Goal: Transaction & Acquisition: Purchase product/service

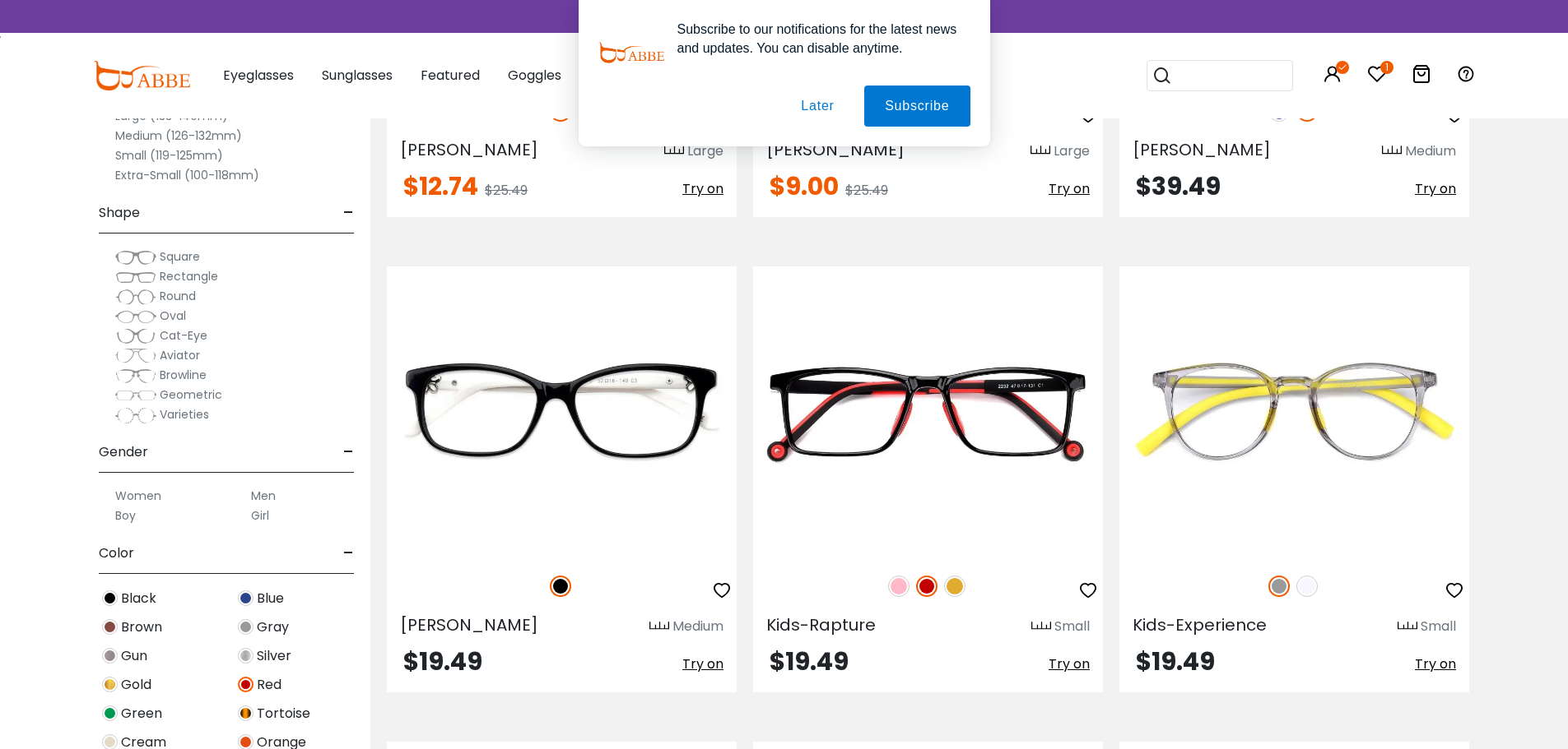
scroll to position [6006, 0]
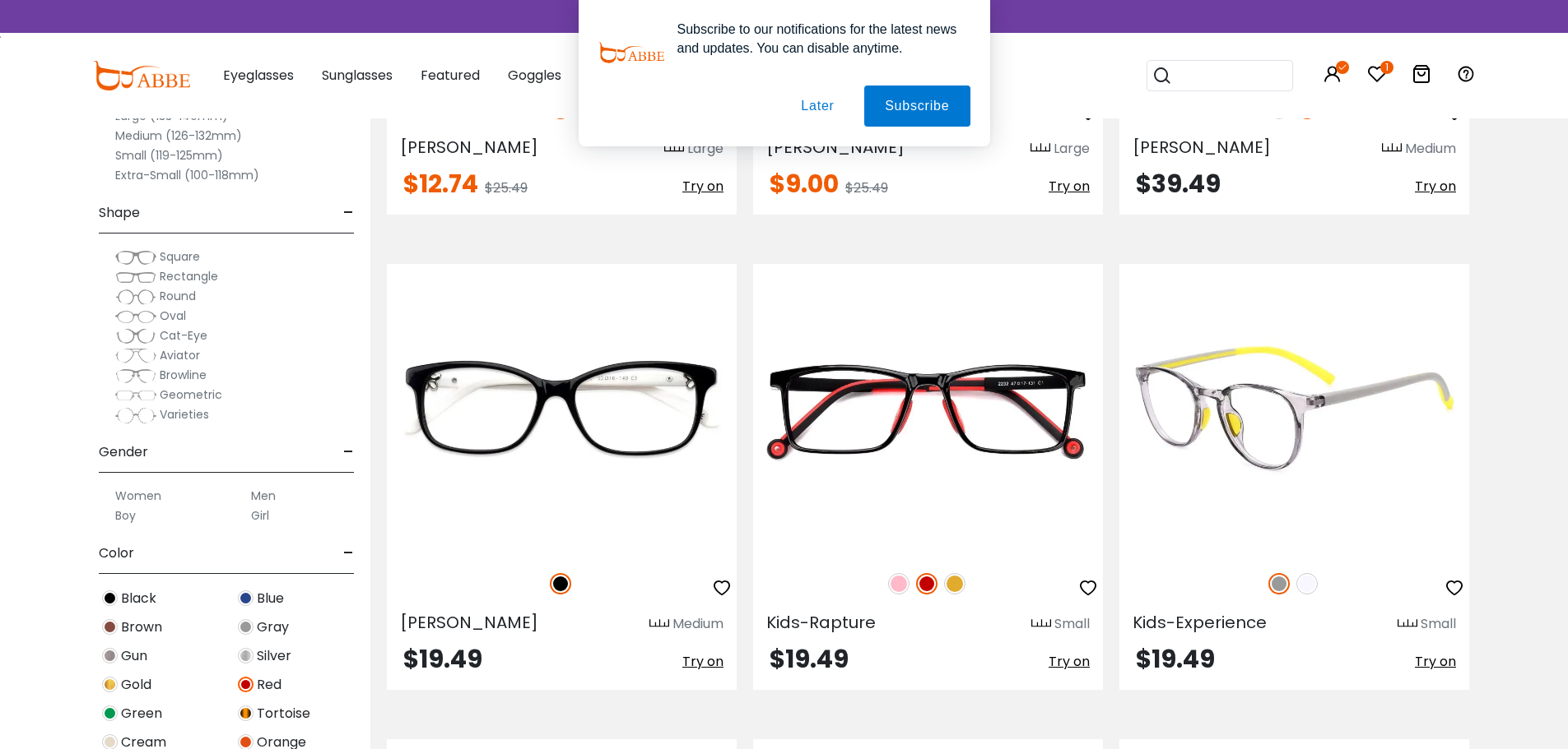
click at [1309, 588] on img at bounding box center [1308, 585] width 22 height 22
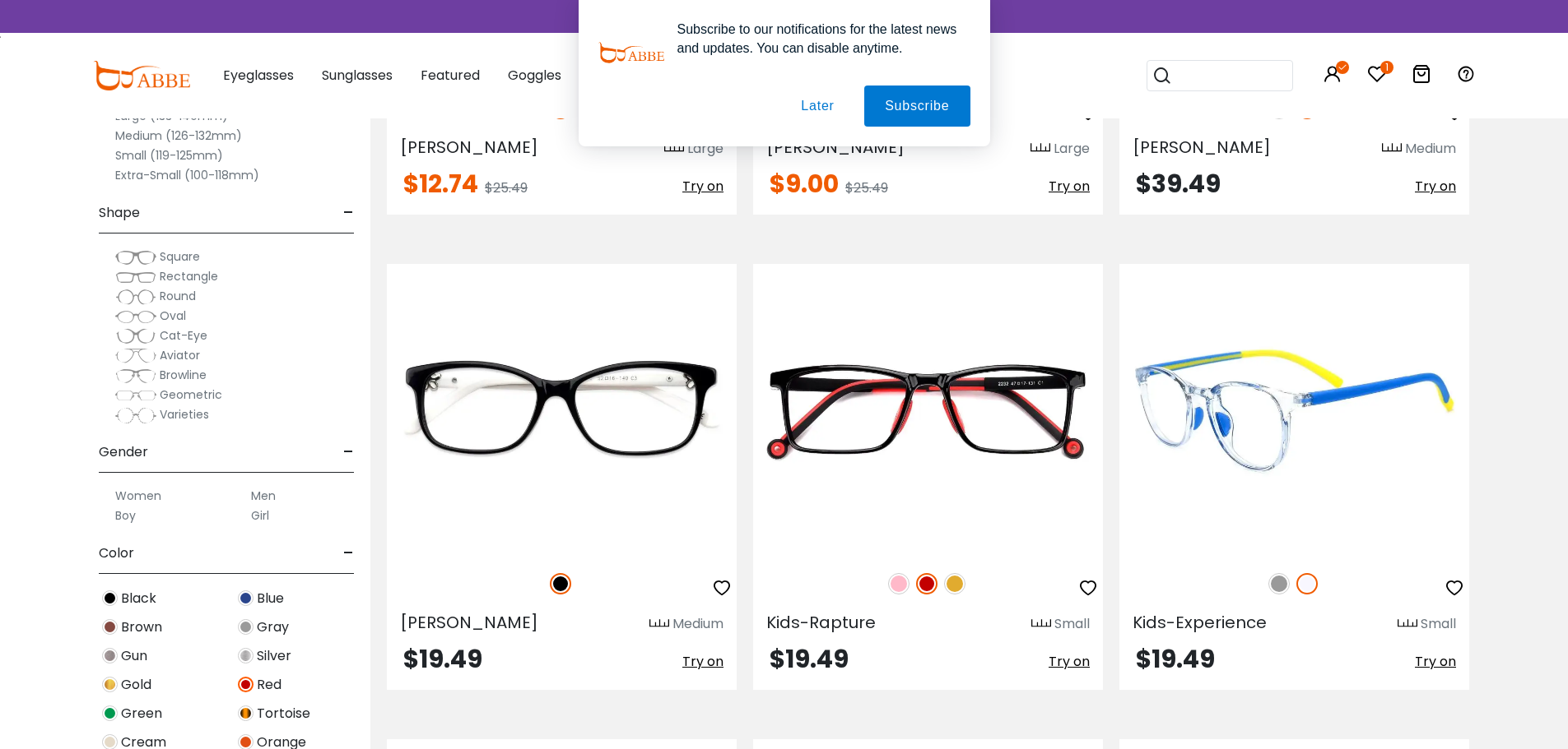
click at [1273, 591] on img at bounding box center [1279, 585] width 22 height 22
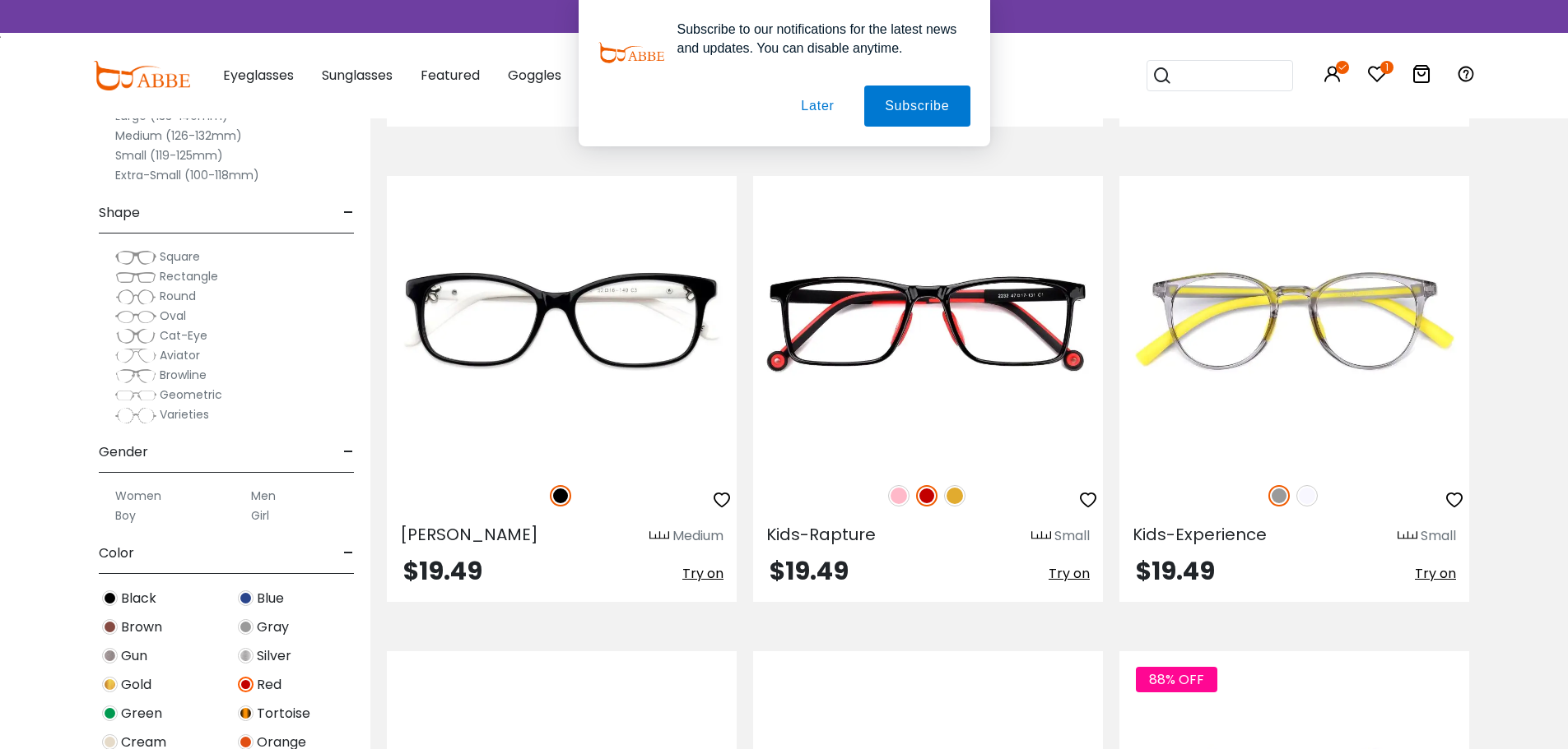
scroll to position [6500, 0]
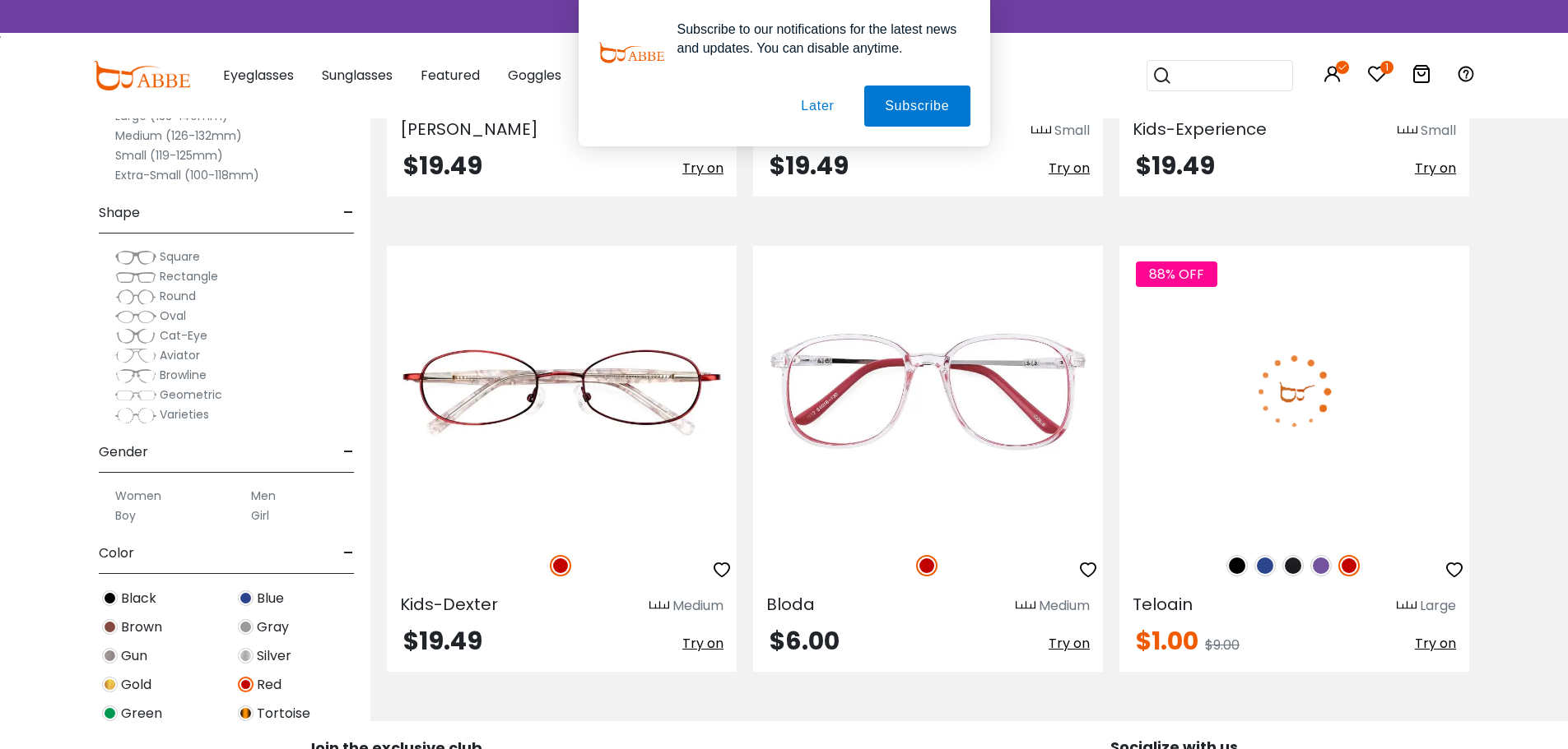
click at [1345, 569] on img at bounding box center [1349, 566] width 22 height 22
drag, startPoint x: 1452, startPoint y: 572, endPoint x: 1421, endPoint y: 564, distance: 32.0
click at [1453, 572] on icon "button" at bounding box center [1454, 570] width 20 height 20
click at [1312, 500] on img at bounding box center [1294, 392] width 349 height 291
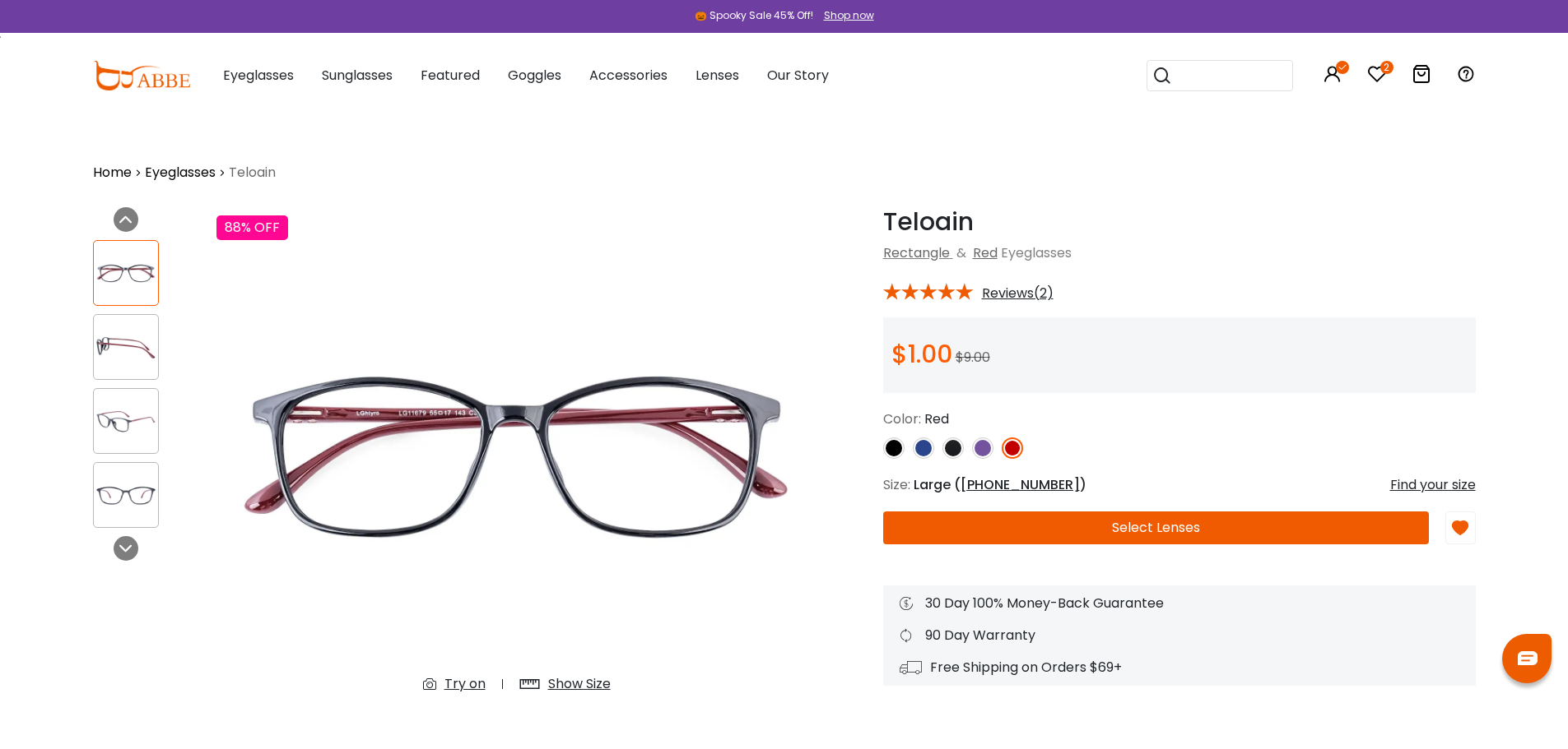
drag, startPoint x: 126, startPoint y: 310, endPoint x: 105, endPoint y: 332, distance: 30.4
click at [123, 316] on div at bounding box center [147, 384] width 107 height 305
click at [130, 349] on img at bounding box center [126, 347] width 64 height 32
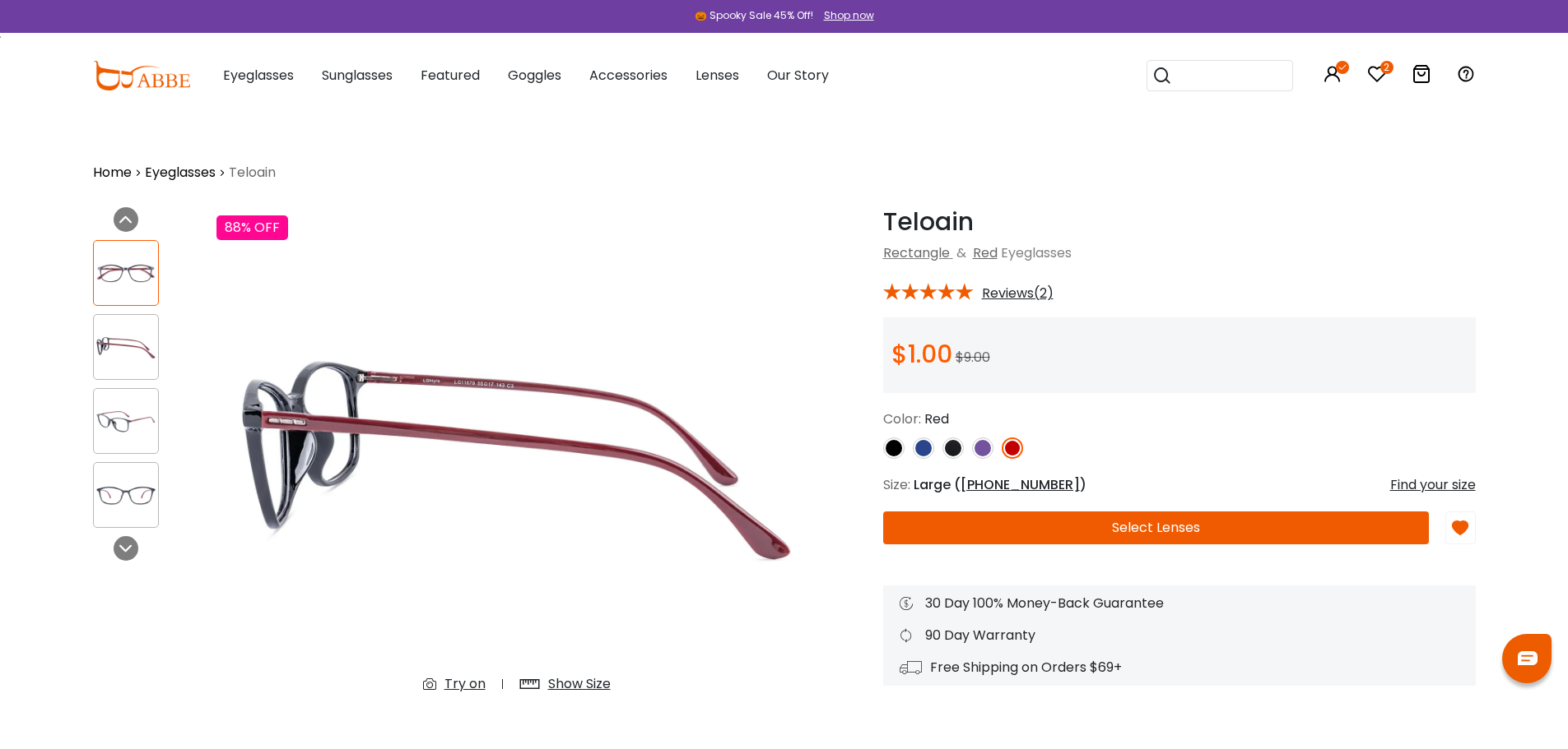
click at [139, 408] on img at bounding box center [126, 421] width 64 height 32
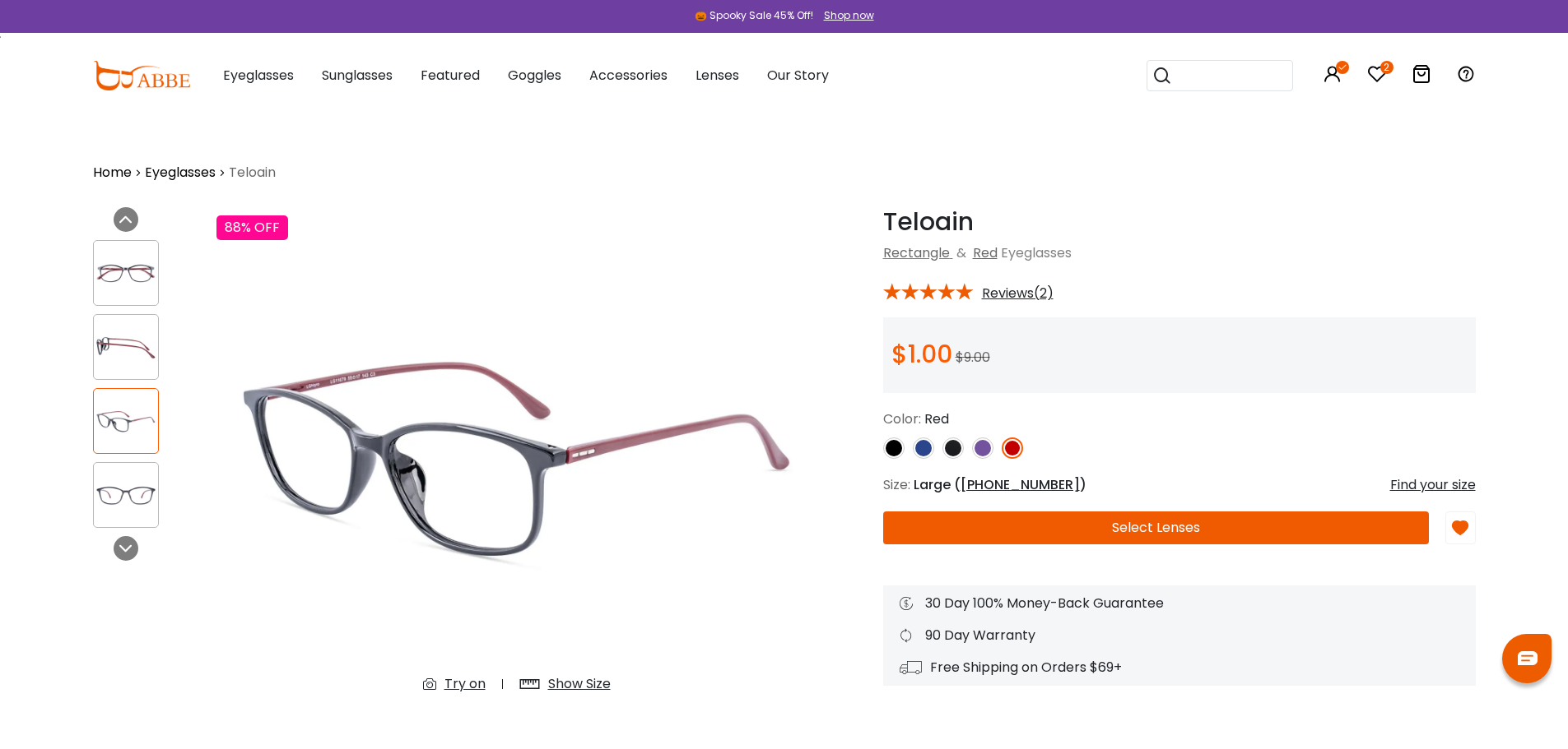
click at [1152, 533] on button "Select Lenses" at bounding box center [1155, 527] width 545 height 33
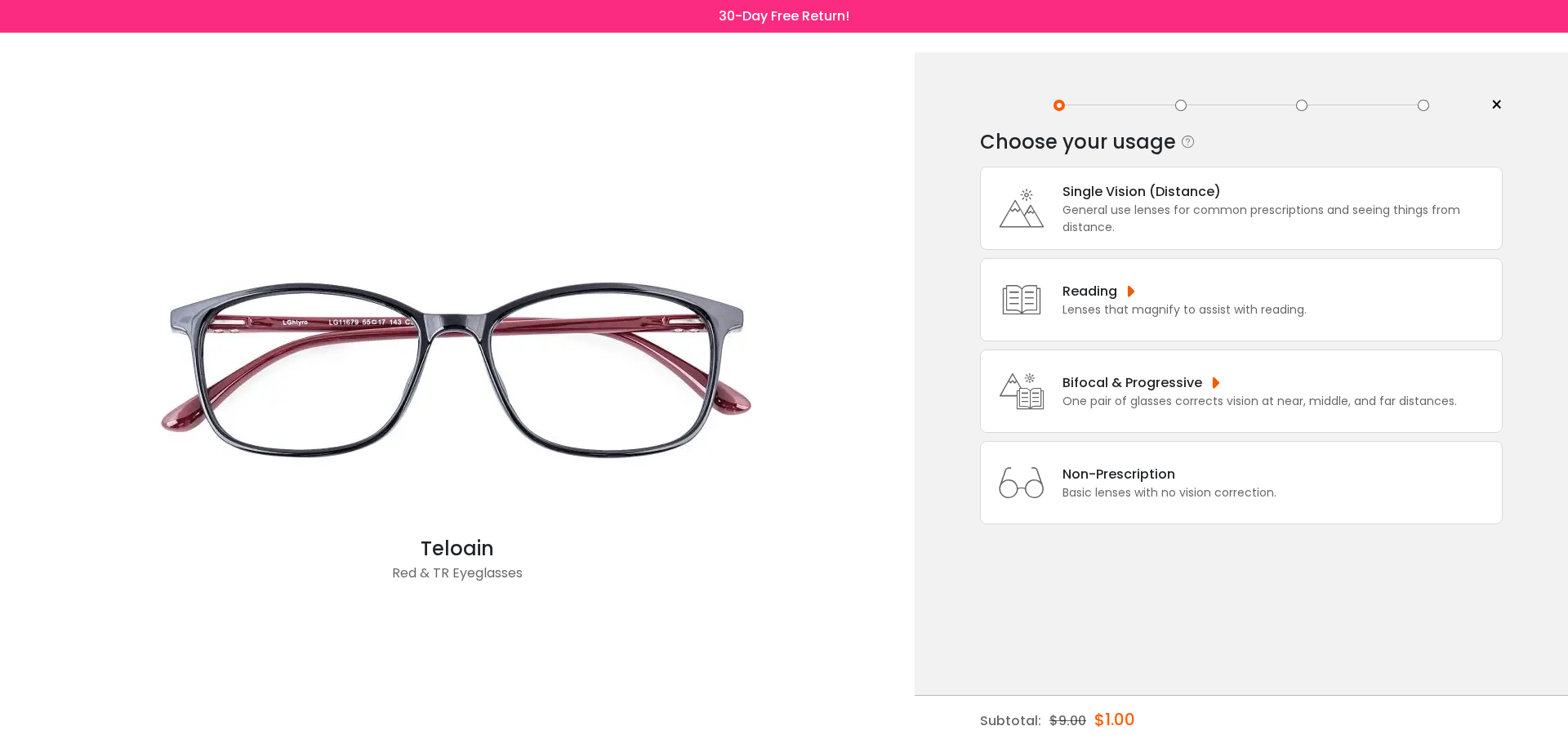
drag, startPoint x: 0, startPoint y: 0, endPoint x: 783, endPoint y: 459, distance: 907.6
click at [783, 459] on img at bounding box center [457, 371] width 653 height 327
click at [1045, 218] on icon at bounding box center [1022, 208] width 66 height 66
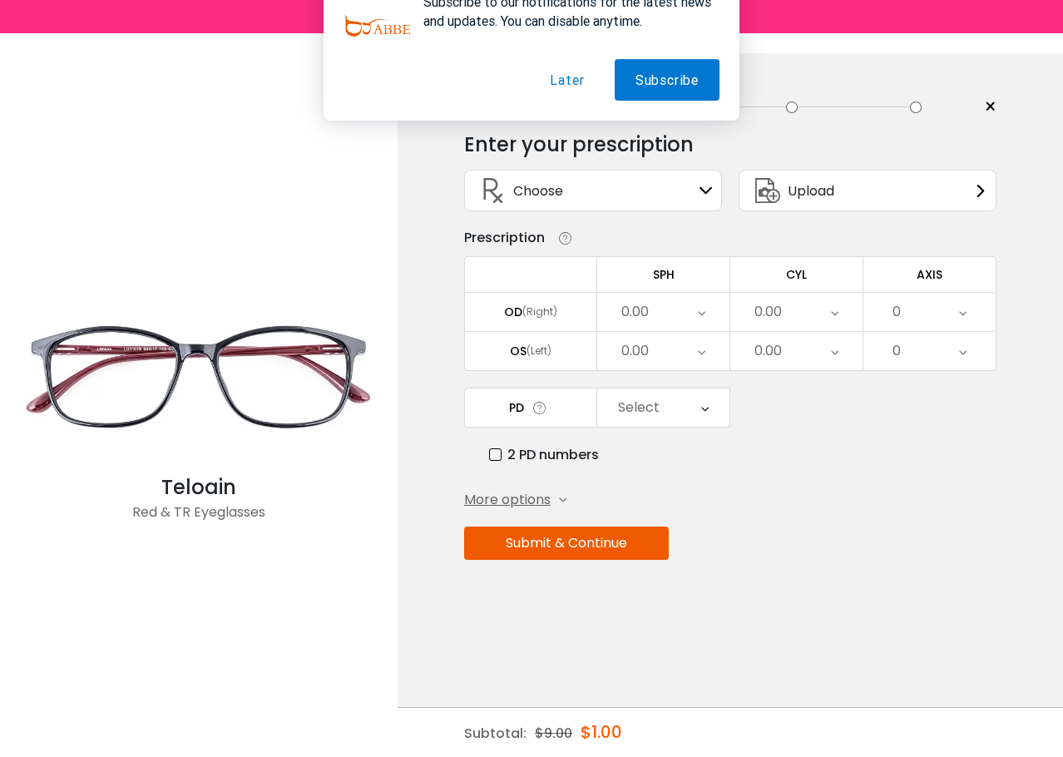
click at [556, 112] on button "Later" at bounding box center [567, 107] width 76 height 42
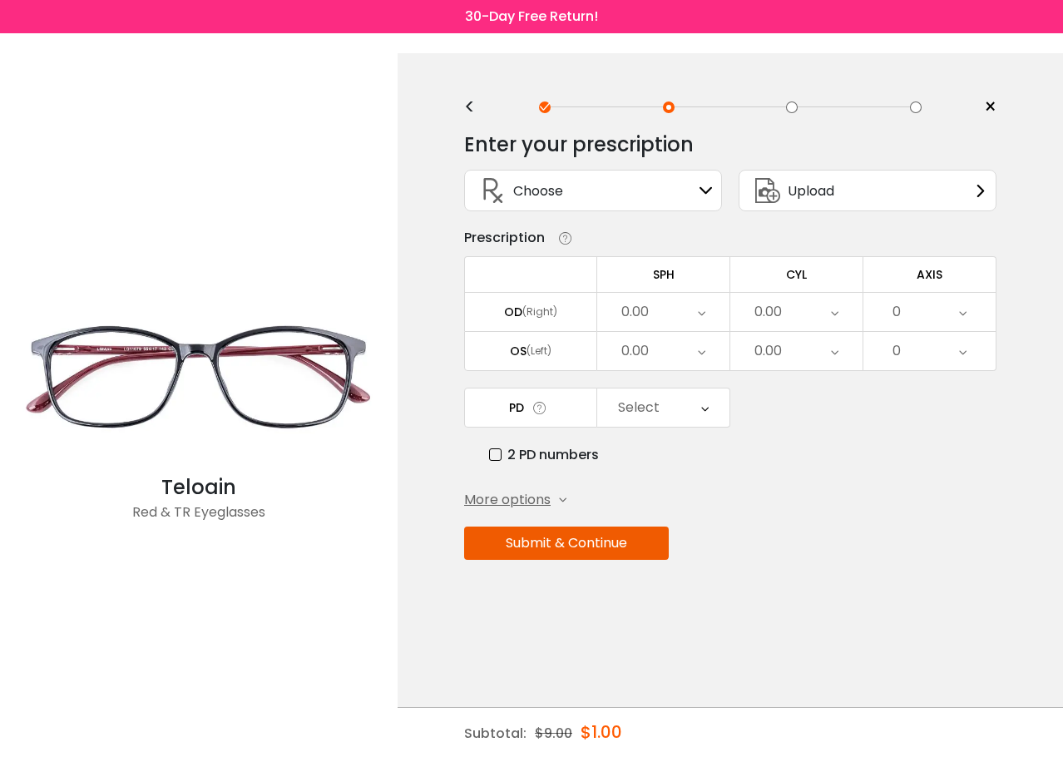
click at [784, 200] on icon at bounding box center [768, 190] width 40 height 40
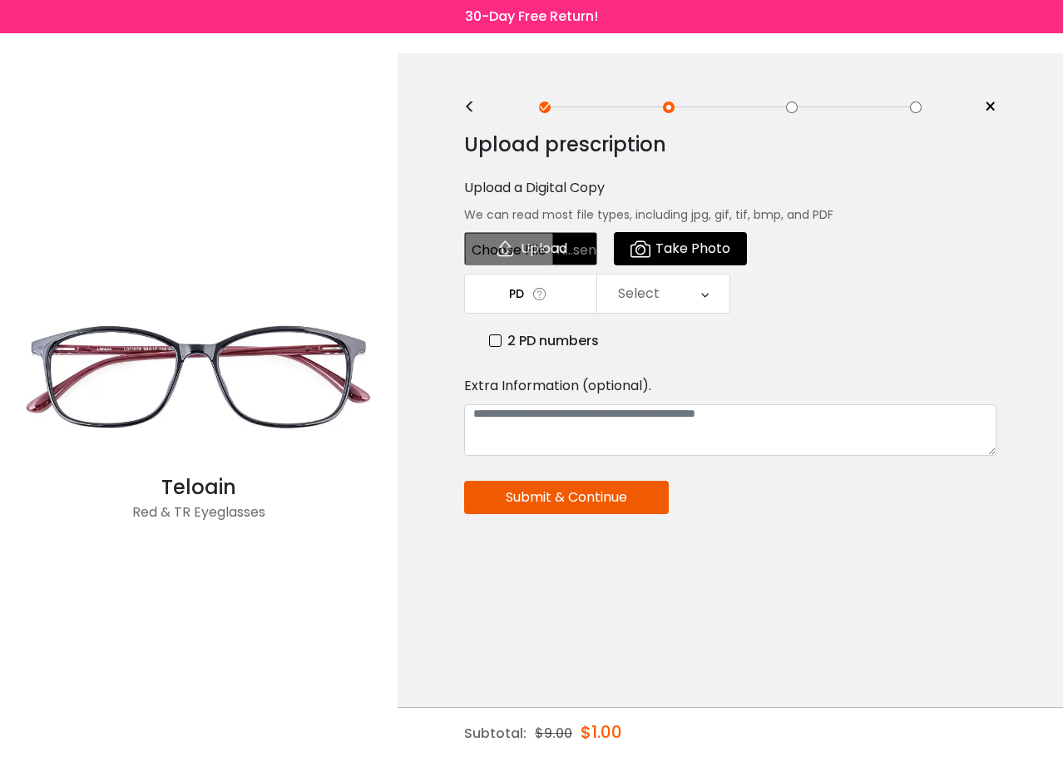
click at [548, 243] on input "file" at bounding box center [530, 248] width 133 height 33
type input "**********"
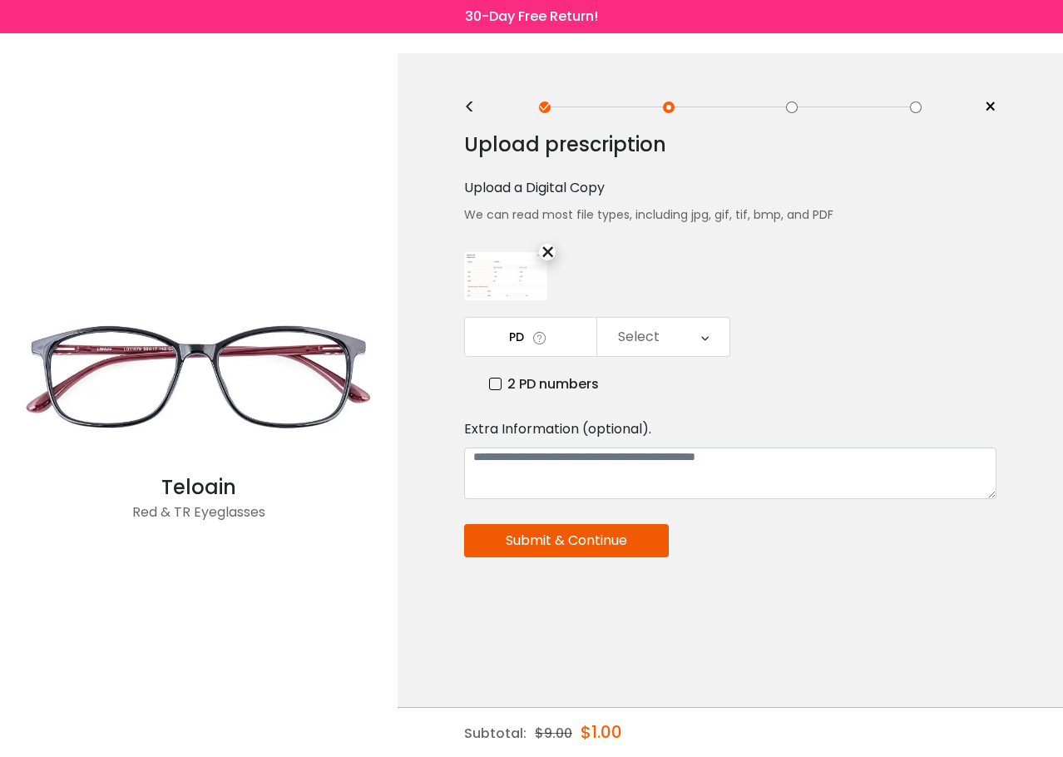
click at [683, 346] on div "Select" at bounding box center [663, 337] width 132 height 38
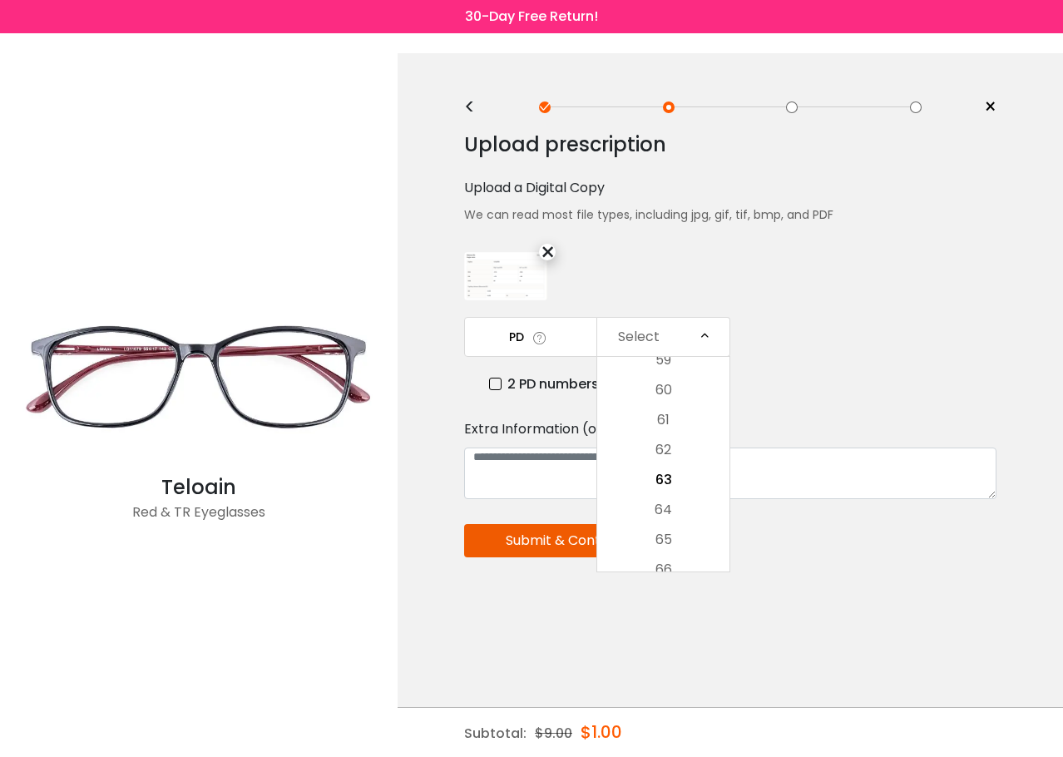
drag, startPoint x: 912, startPoint y: 283, endPoint x: 900, endPoint y: 294, distance: 15.9
click at [911, 284] on div "Upload prescription Upload a Digital Copy We can read most file types, includin…" at bounding box center [730, 413] width 532 height 587
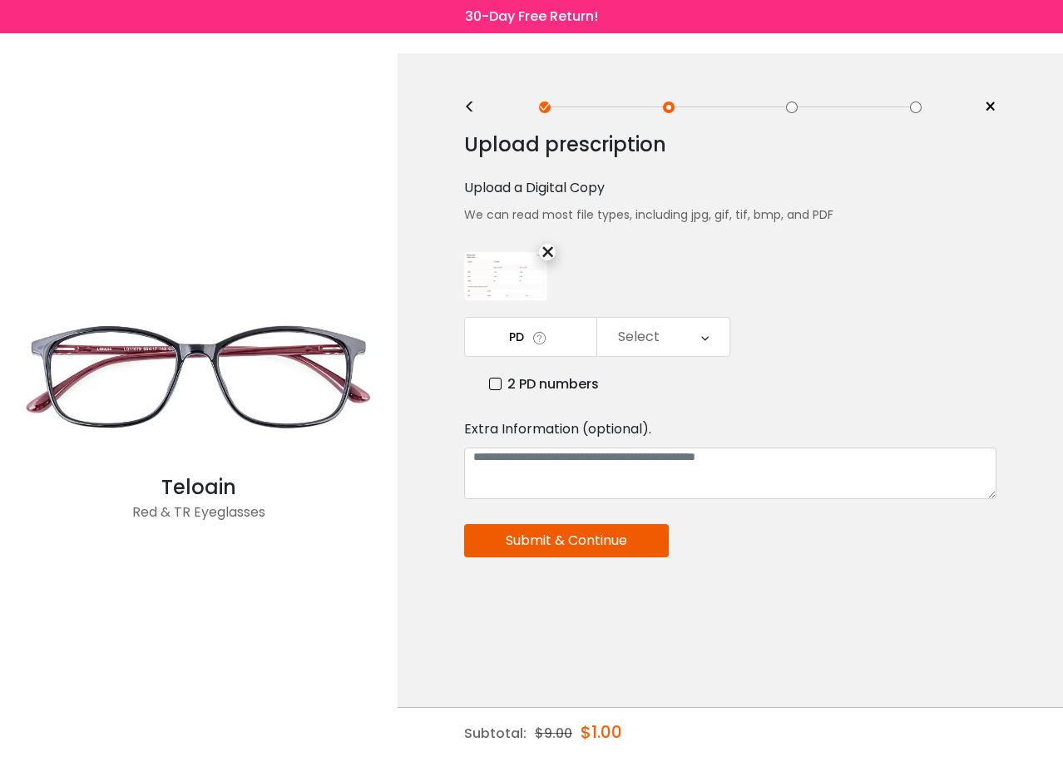
click at [553, 381] on label "2 PD numbers" at bounding box center [544, 383] width 110 height 21
click at [704, 342] on icon at bounding box center [707, 337] width 7 height 38
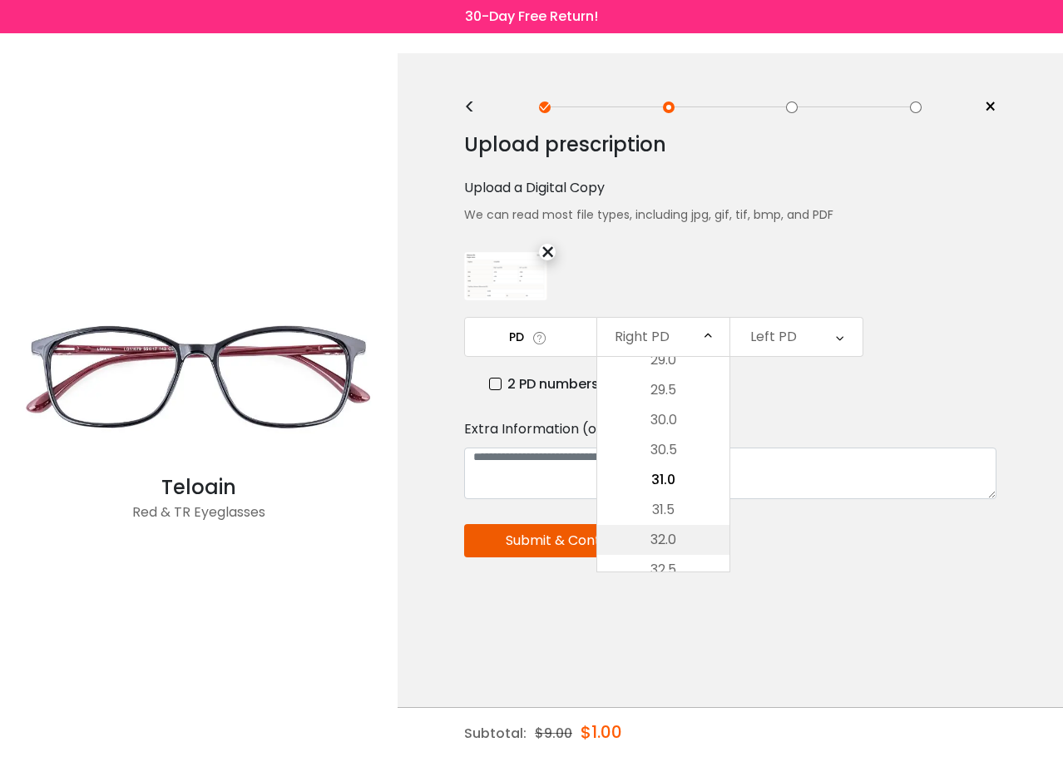
click at [678, 539] on li "32.0" at bounding box center [663, 540] width 132 height 30
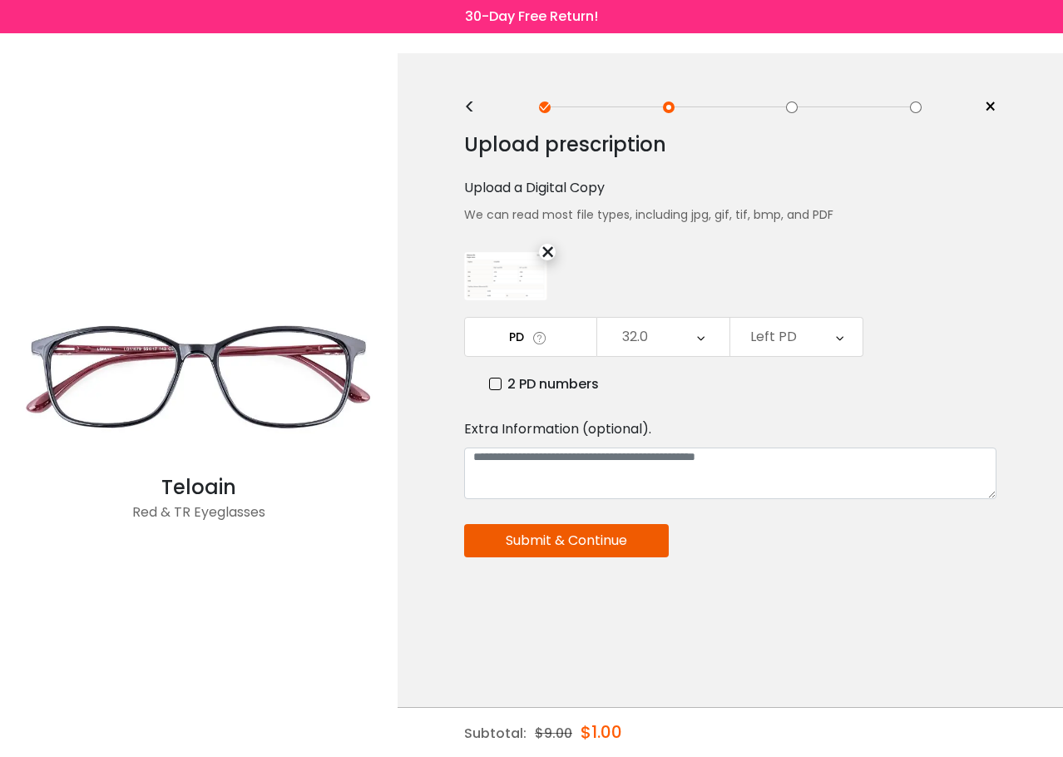
click at [849, 347] on div "Left PD" at bounding box center [796, 337] width 132 height 38
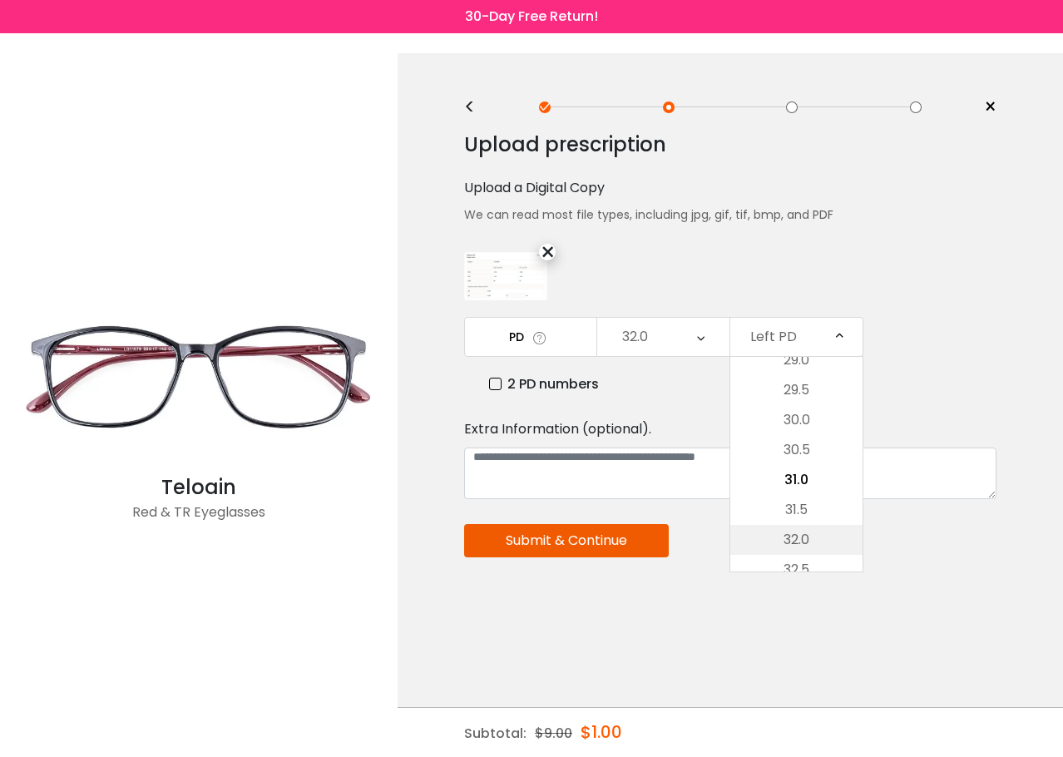
click at [819, 536] on li "32.0" at bounding box center [796, 540] width 132 height 30
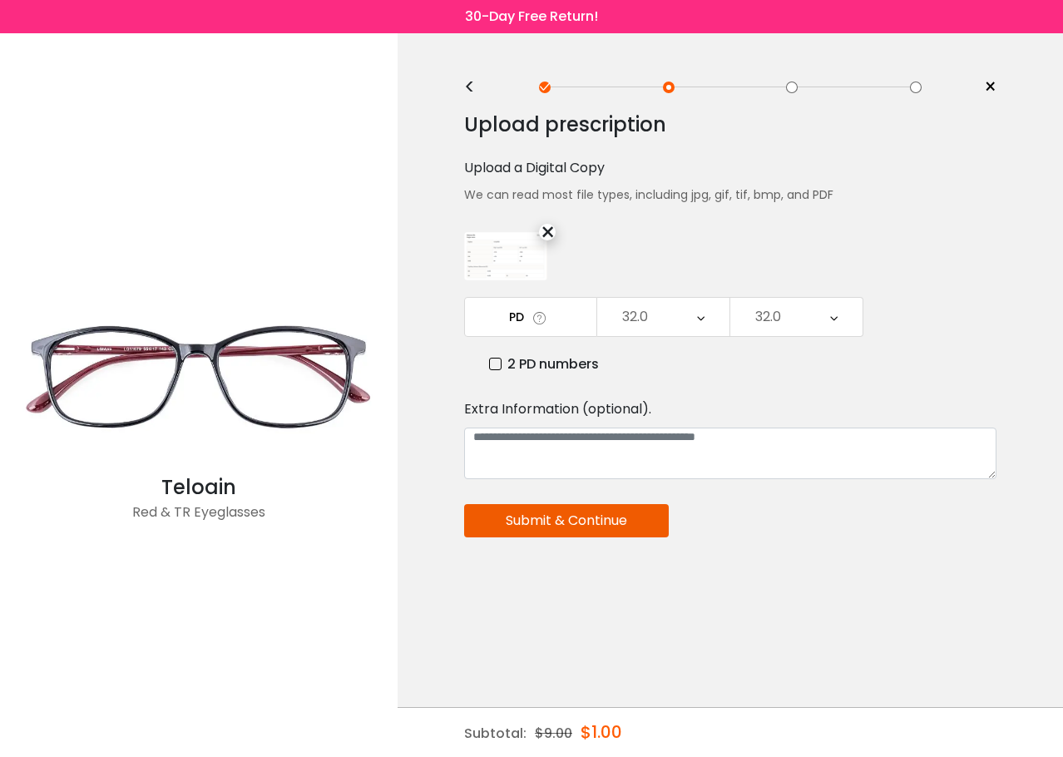
scroll to position [0, 0]
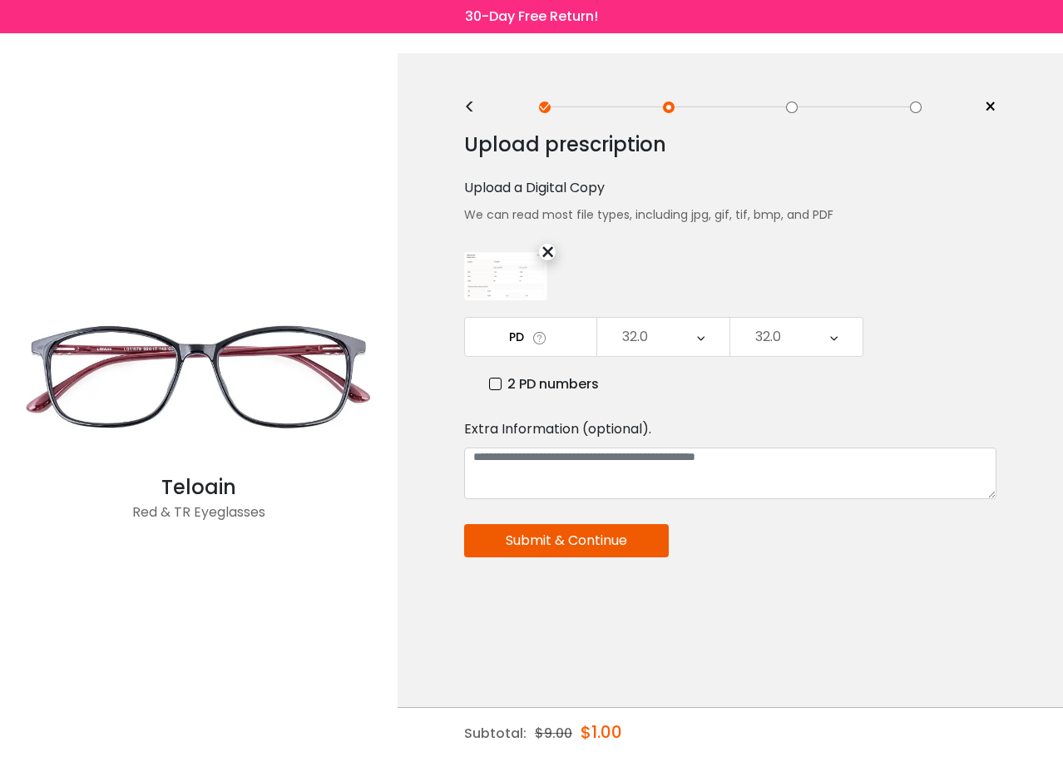
click at [635, 550] on button "Submit & Continue" at bounding box center [566, 540] width 205 height 33
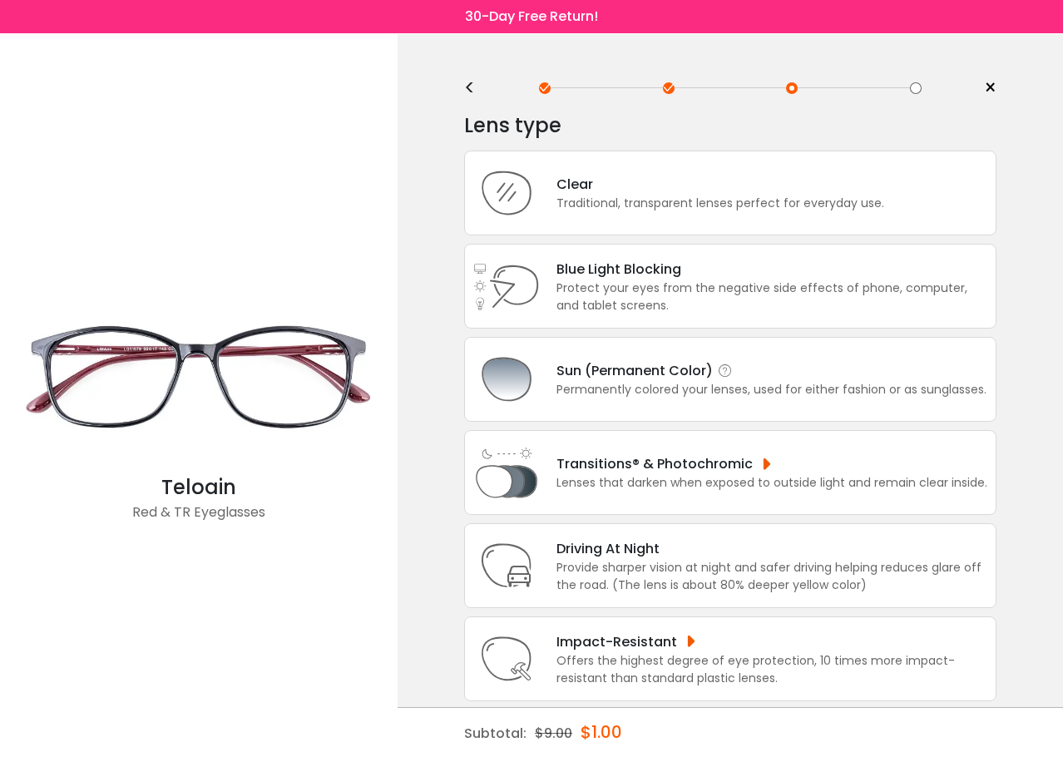
scroll to position [30, 0]
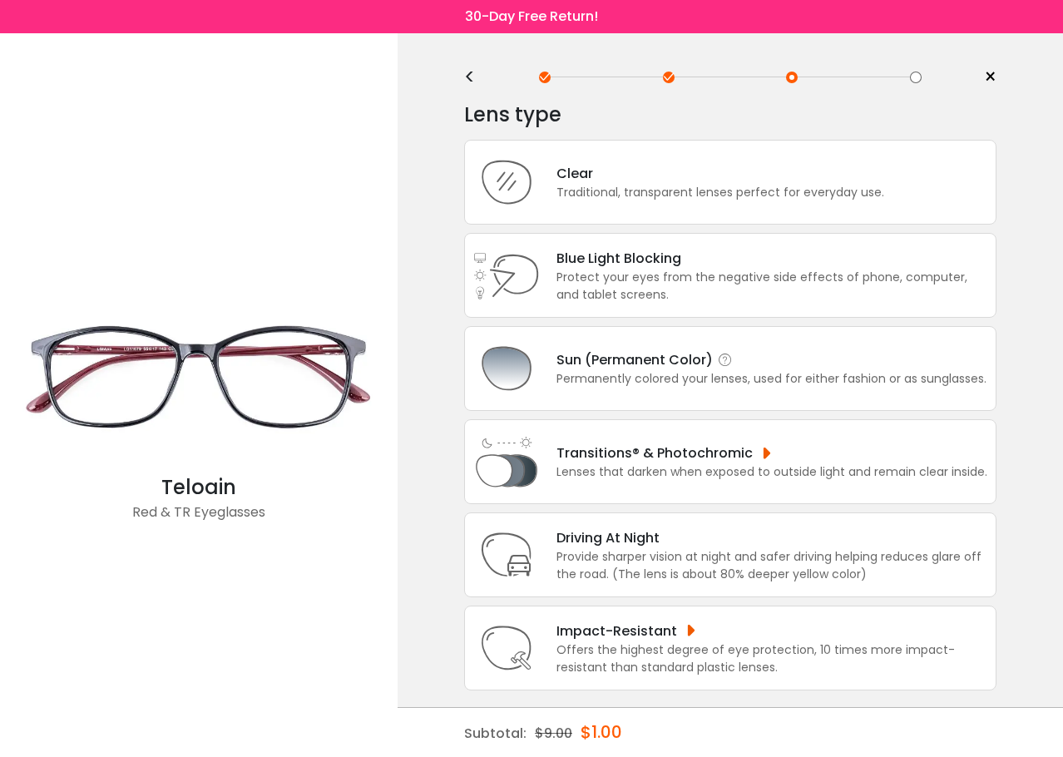
click at [758, 378] on div "Permanently colored your lenses, used for either fashion or as sunglasses." at bounding box center [771, 378] width 430 height 17
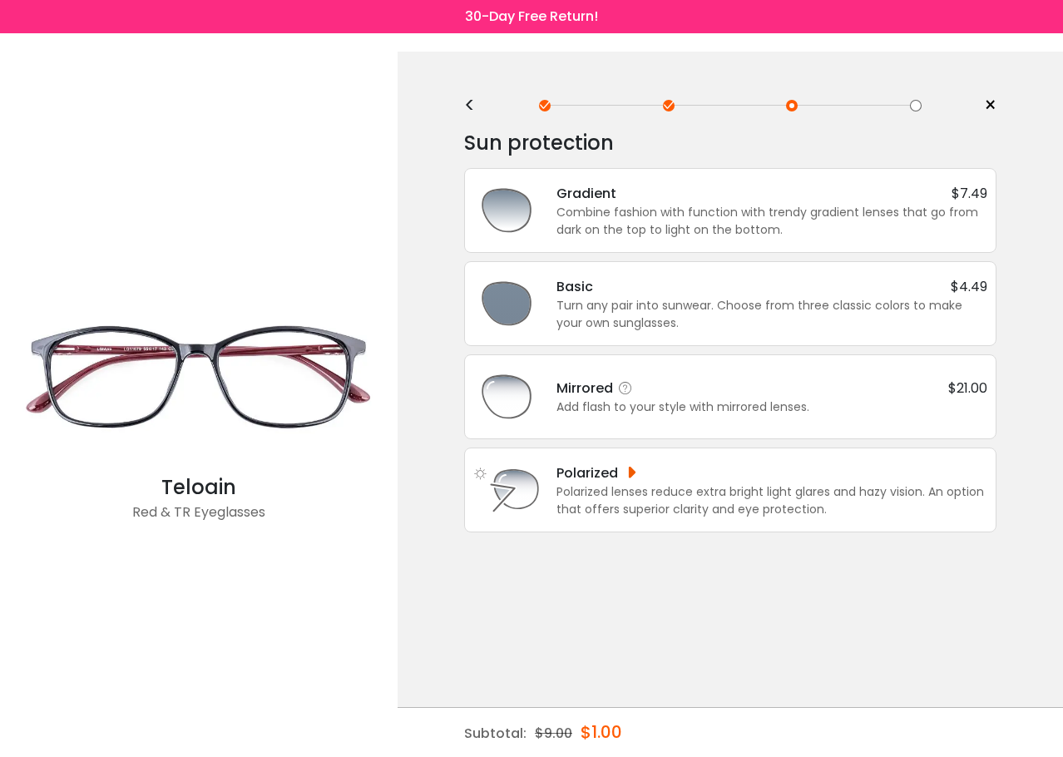
scroll to position [0, 0]
click at [457, 106] on div "< × Choose your usage Single Vision (Distance) This lens helps you see details …" at bounding box center [729, 414] width 665 height 723
click at [471, 112] on div "<" at bounding box center [476, 107] width 25 height 13
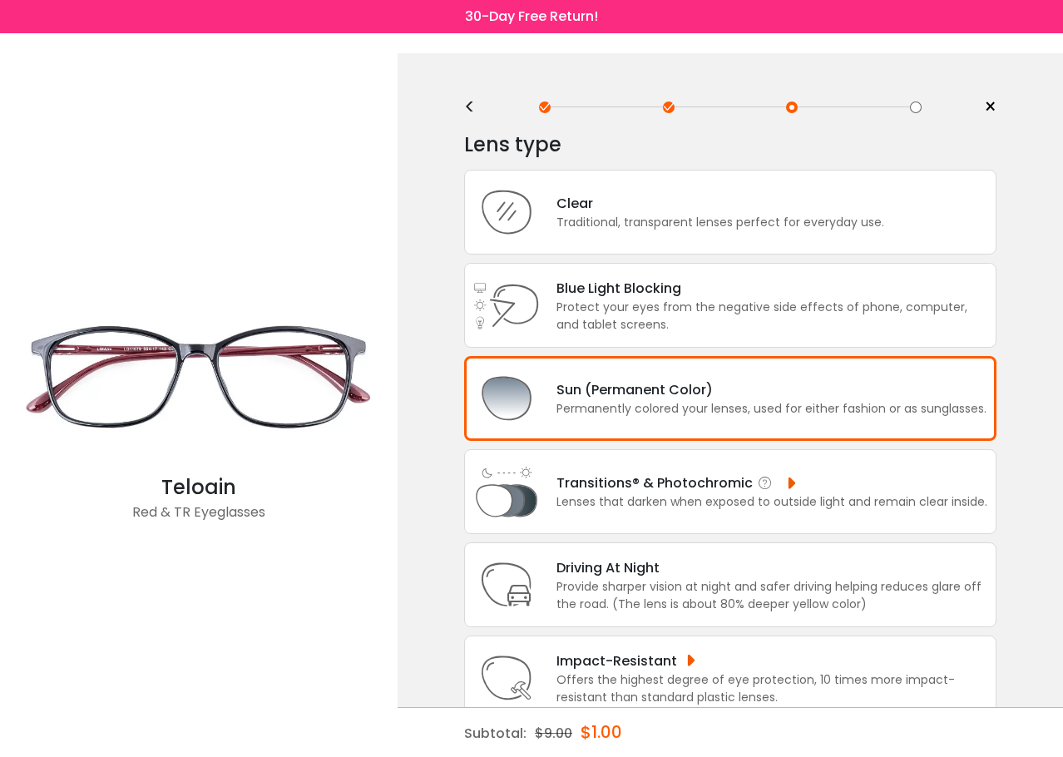
click at [694, 498] on div "Lenses that darken when exposed to outside light and remain clear inside." at bounding box center [771, 501] width 431 height 17
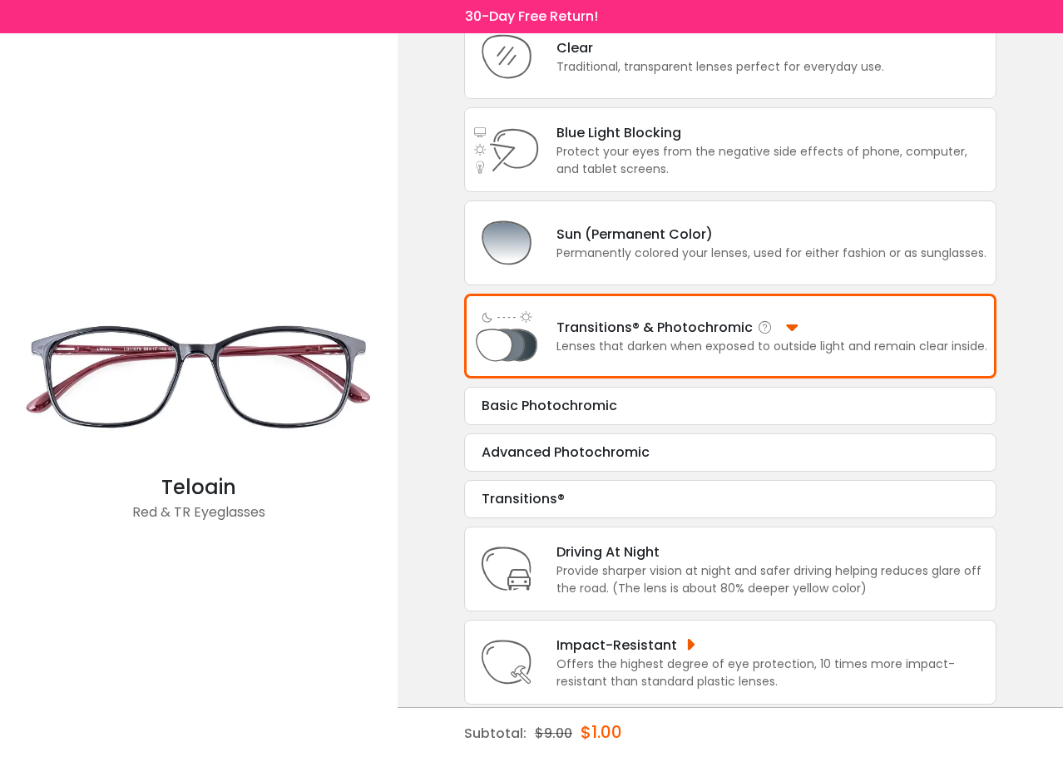
scroll to position [170, 0]
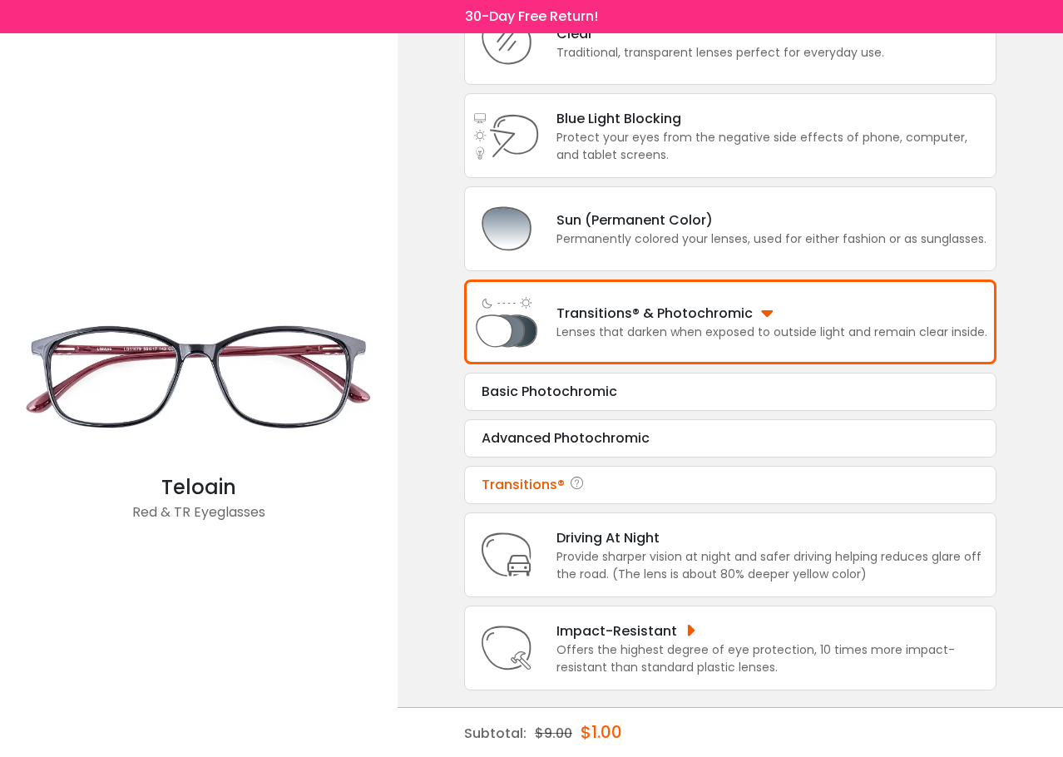
click at [713, 481] on div "Transitions®" at bounding box center [729, 485] width 497 height 20
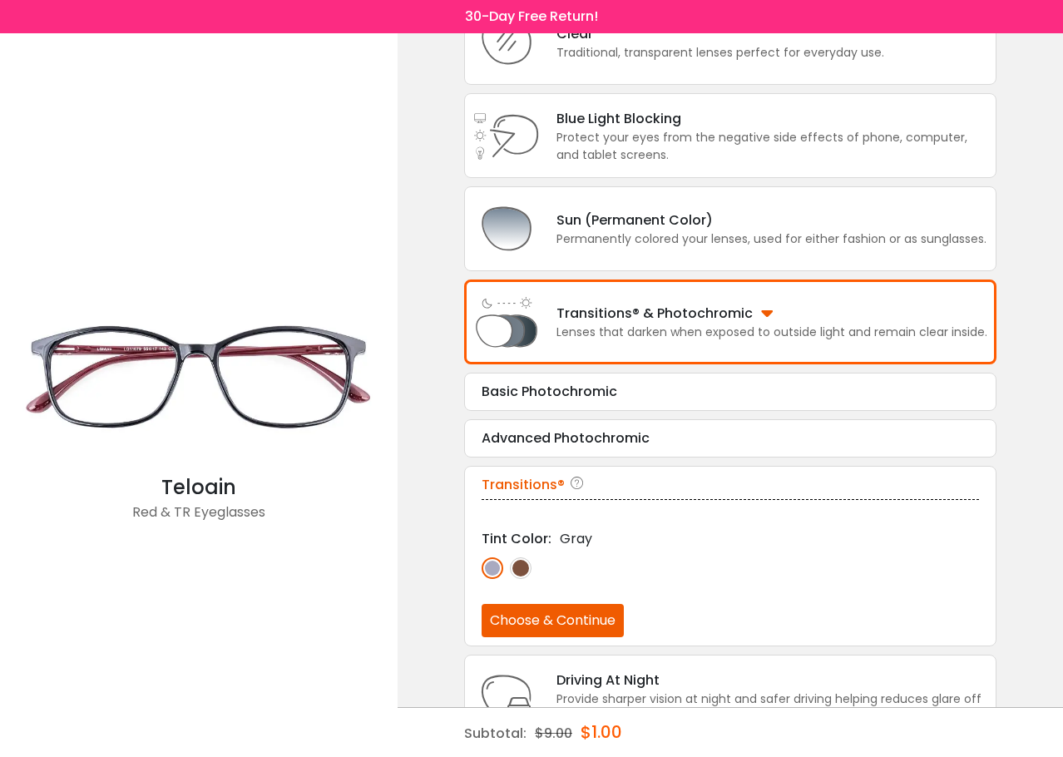
click at [517, 571] on img at bounding box center [521, 568] width 22 height 22
click at [491, 574] on img at bounding box center [492, 568] width 22 height 22
click at [563, 622] on button "Choose & Continue" at bounding box center [552, 620] width 142 height 33
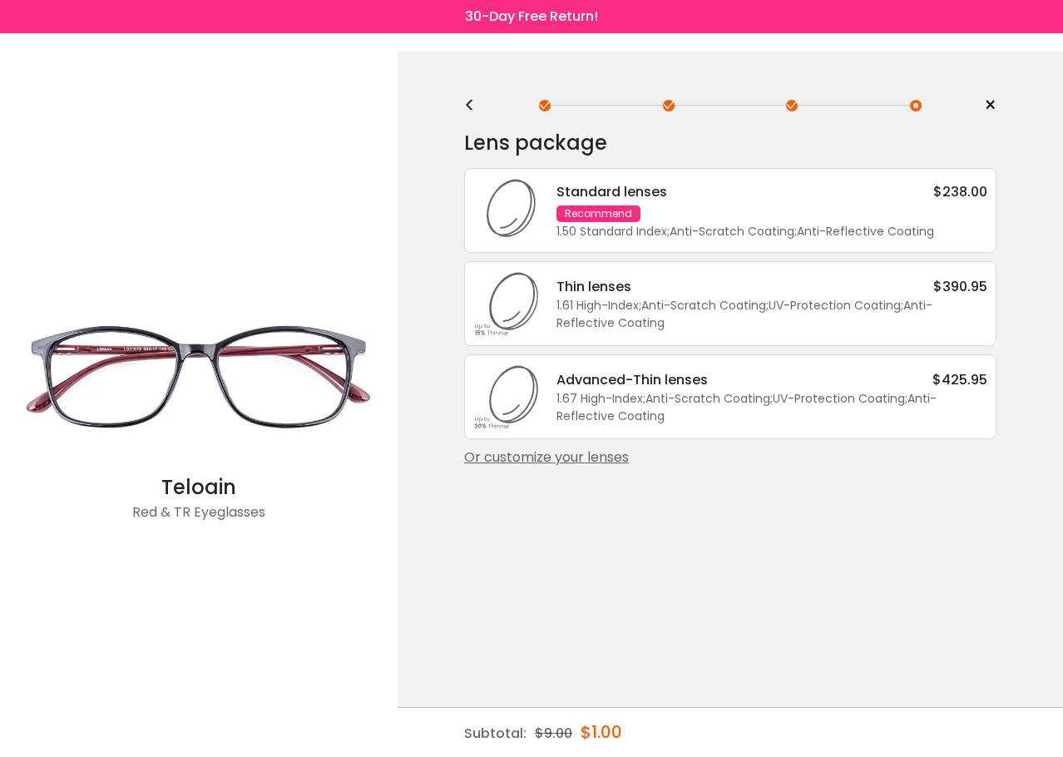
scroll to position [0, 0]
click at [466, 114] on div "<" at bounding box center [476, 107] width 25 height 13
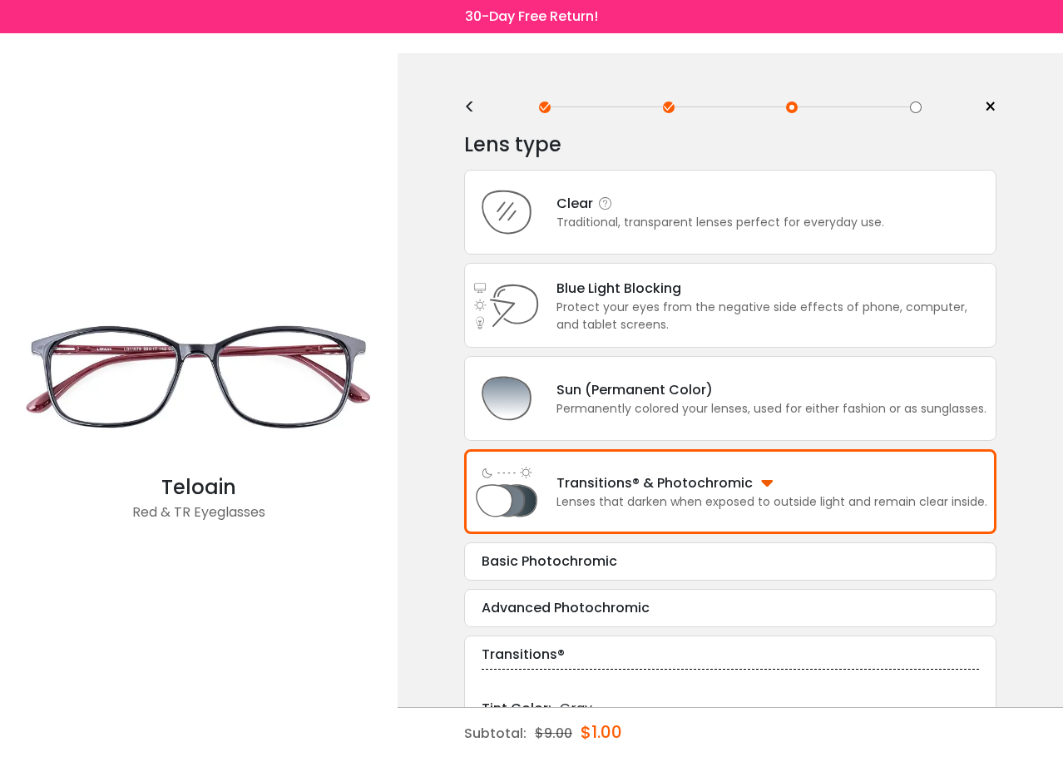
click at [695, 224] on div "Traditional, transparent lenses perfect for everyday use." at bounding box center [720, 222] width 328 height 17
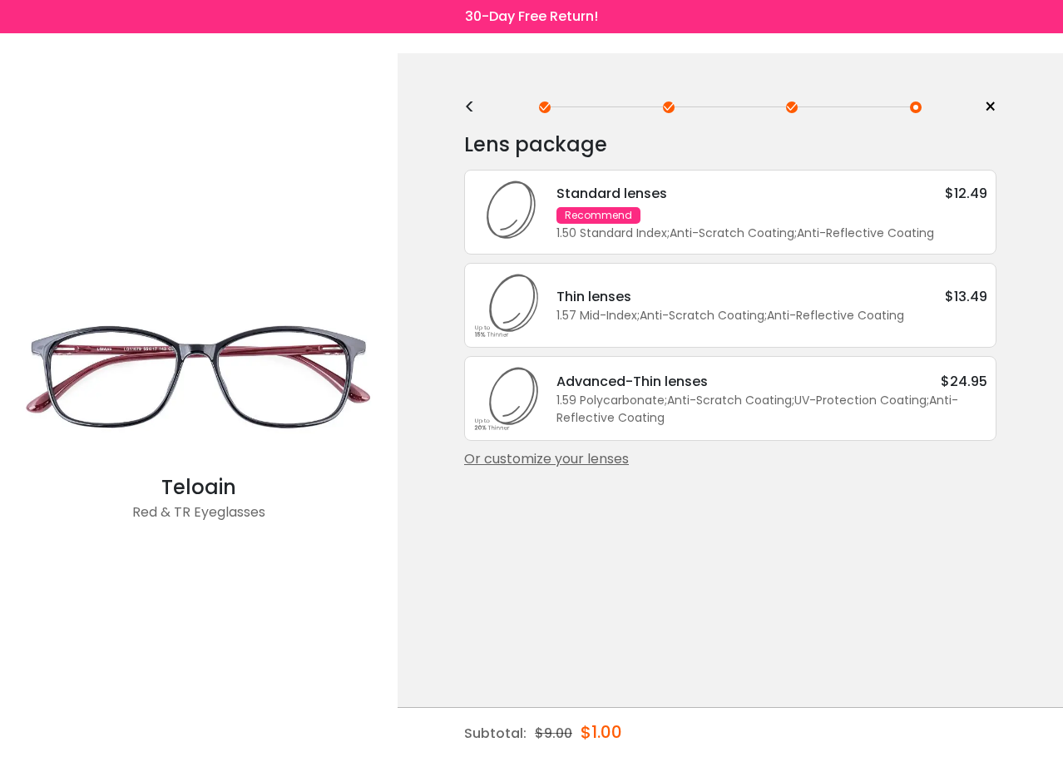
click at [727, 207] on div "Standard lenses $12.49 Recommend 1.50 Standard Index ; Anti-Scratch Coating ; A…" at bounding box center [763, 212] width 447 height 59
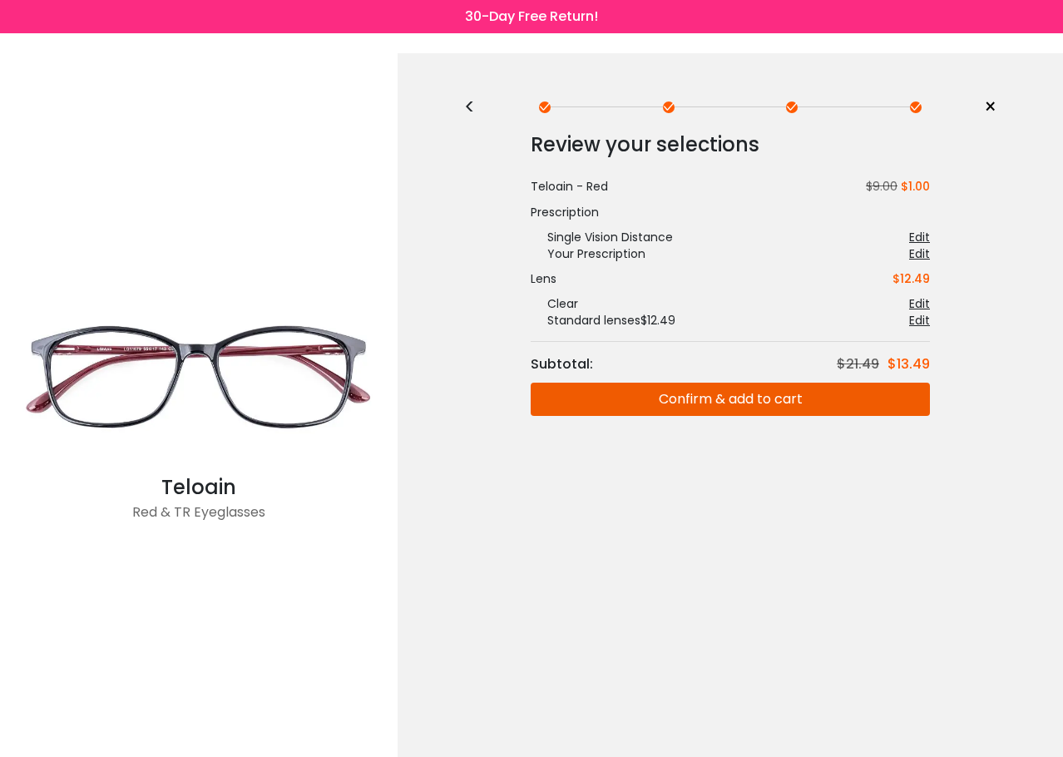
click at [743, 400] on button "Confirm & add to cart" at bounding box center [729, 398] width 399 height 33
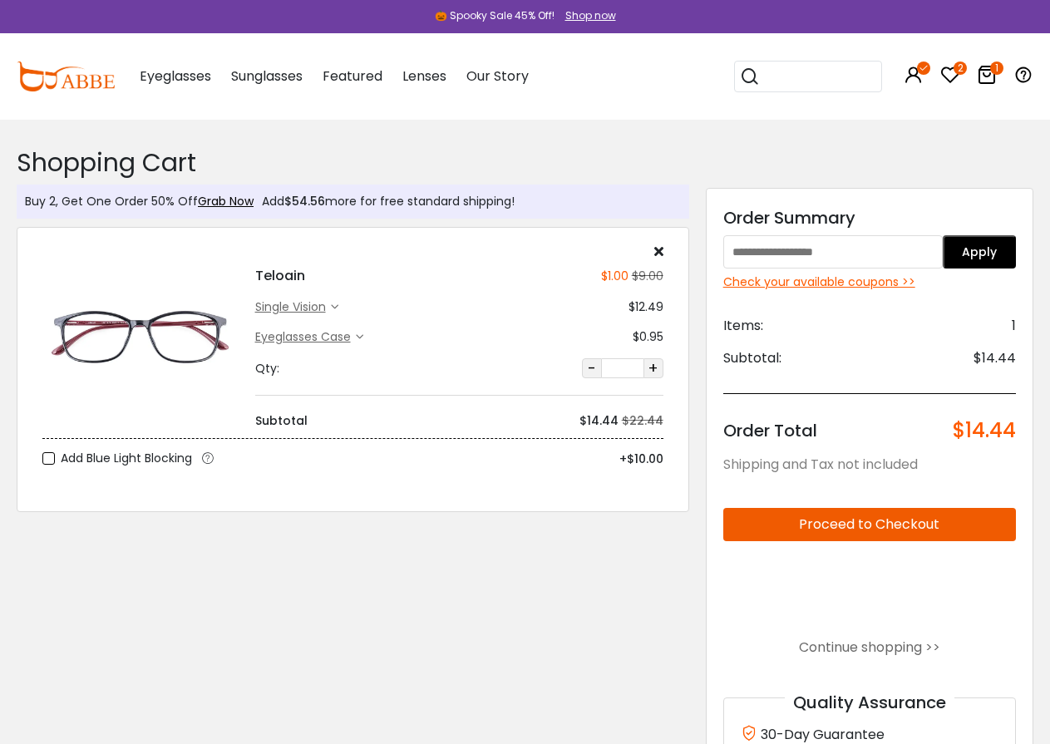
click at [140, 464] on span "Add Blue Light Blocking" at bounding box center [126, 458] width 131 height 21
click at [949, 75] on icon at bounding box center [950, 75] width 20 height 20
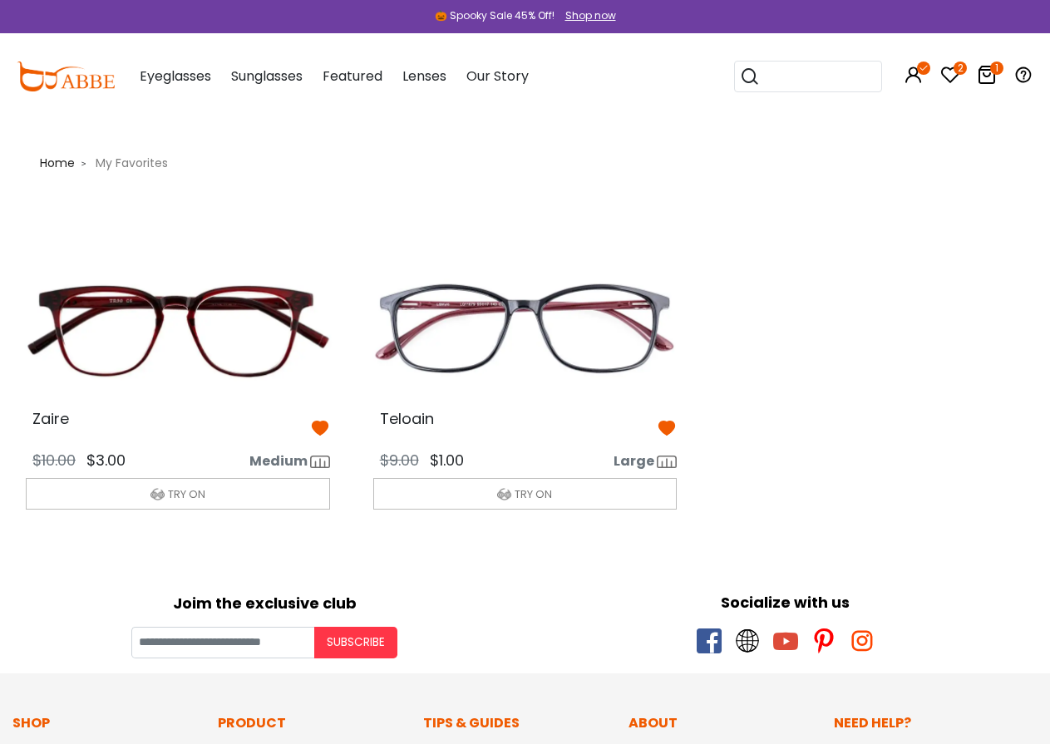
click at [189, 361] on img at bounding box center [177, 328] width 331 height 165
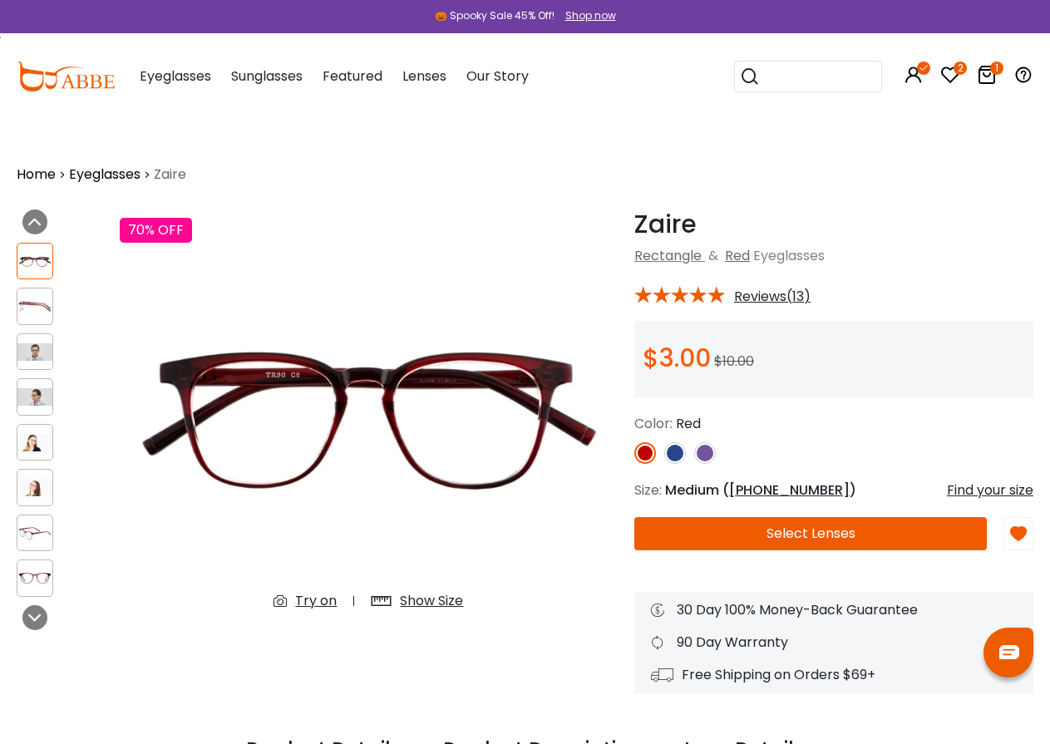
click at [672, 455] on img at bounding box center [675, 453] width 22 height 22
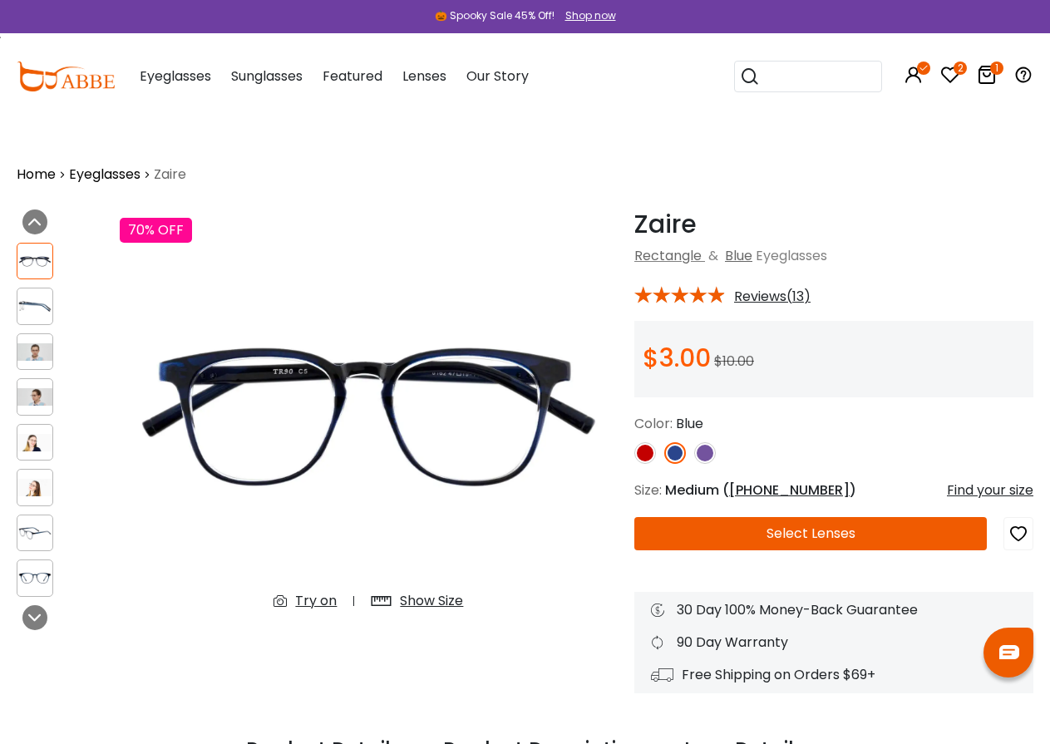
click at [633, 454] on div "Zaire Blue Rectangle & Blue Eyeglasses *** Reviews(13) 00 D" at bounding box center [826, 452] width 416 height 484
click at [646, 457] on img at bounding box center [645, 453] width 22 height 22
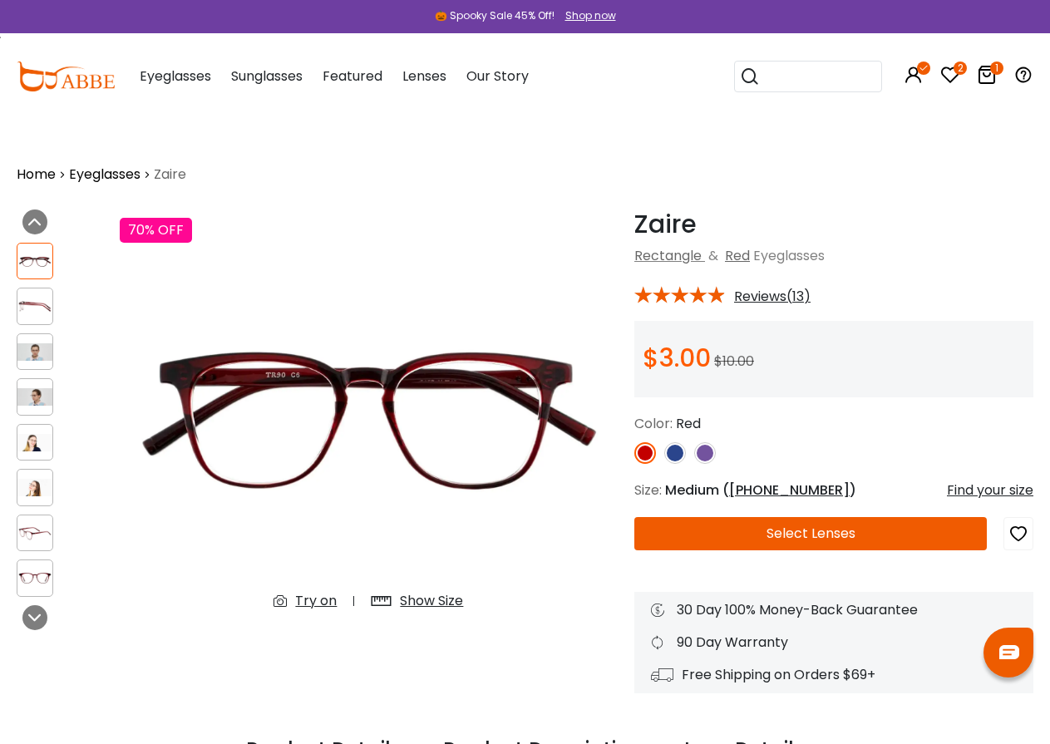
click at [799, 539] on button "Select Lenses" at bounding box center [810, 533] width 353 height 33
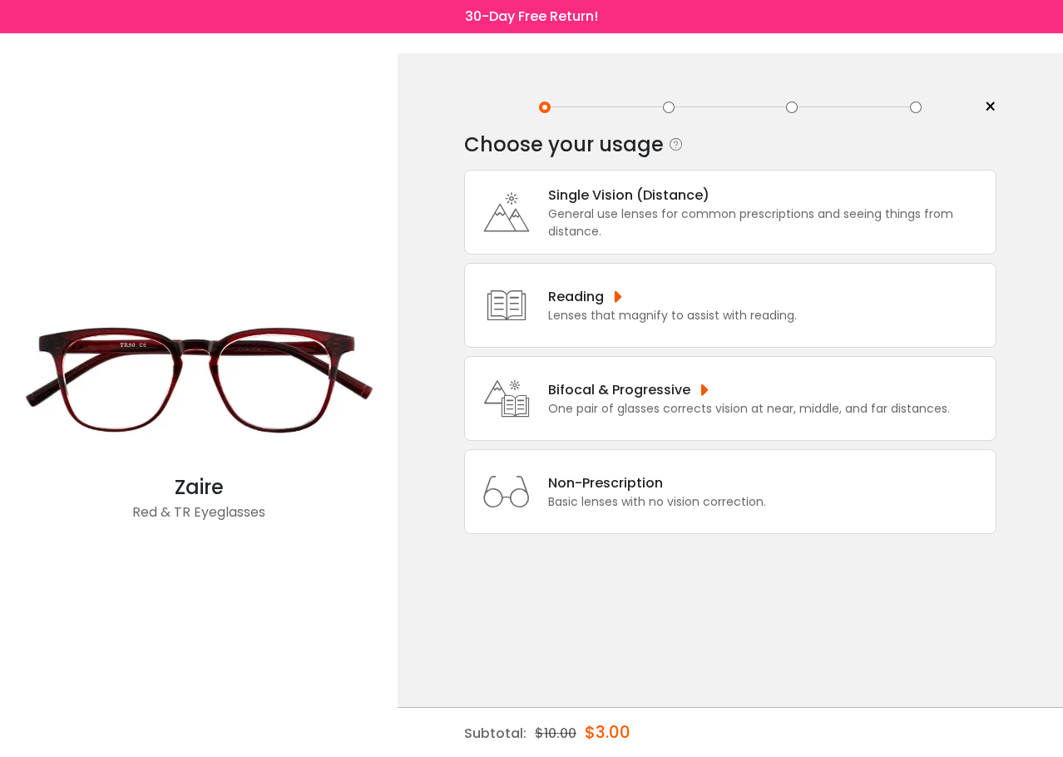
click at [720, 229] on div "General use lenses for common prescriptions and seeing things from distance." at bounding box center [767, 222] width 439 height 35
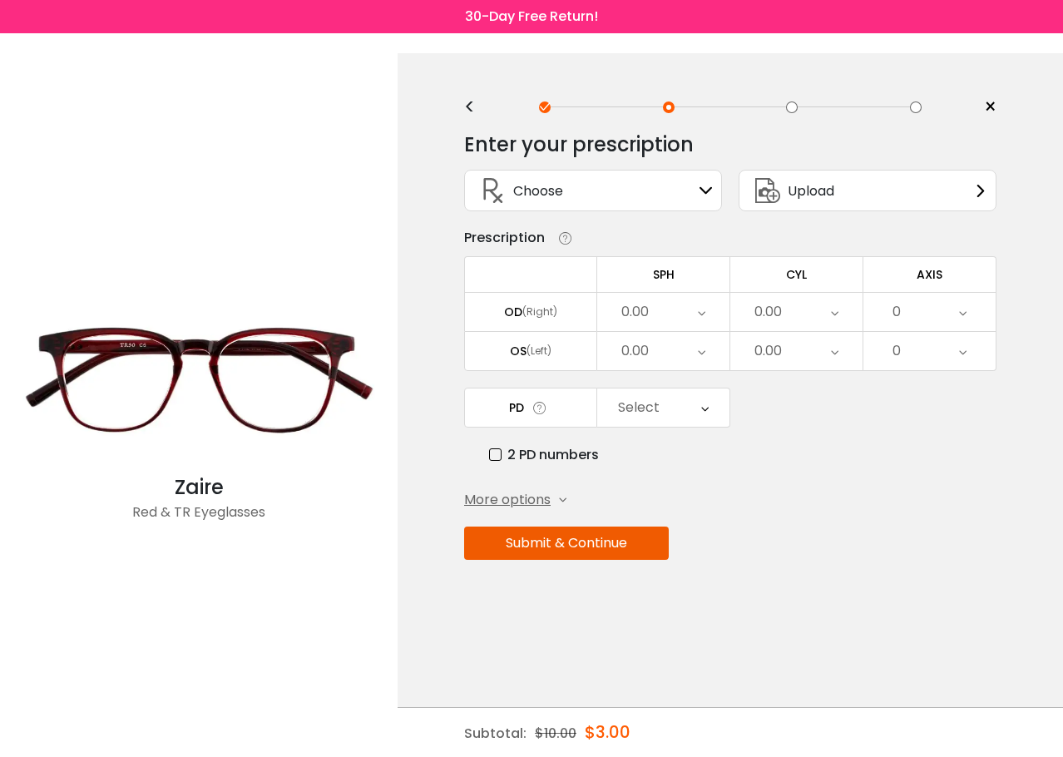
click at [805, 194] on span "Upload" at bounding box center [810, 190] width 47 height 21
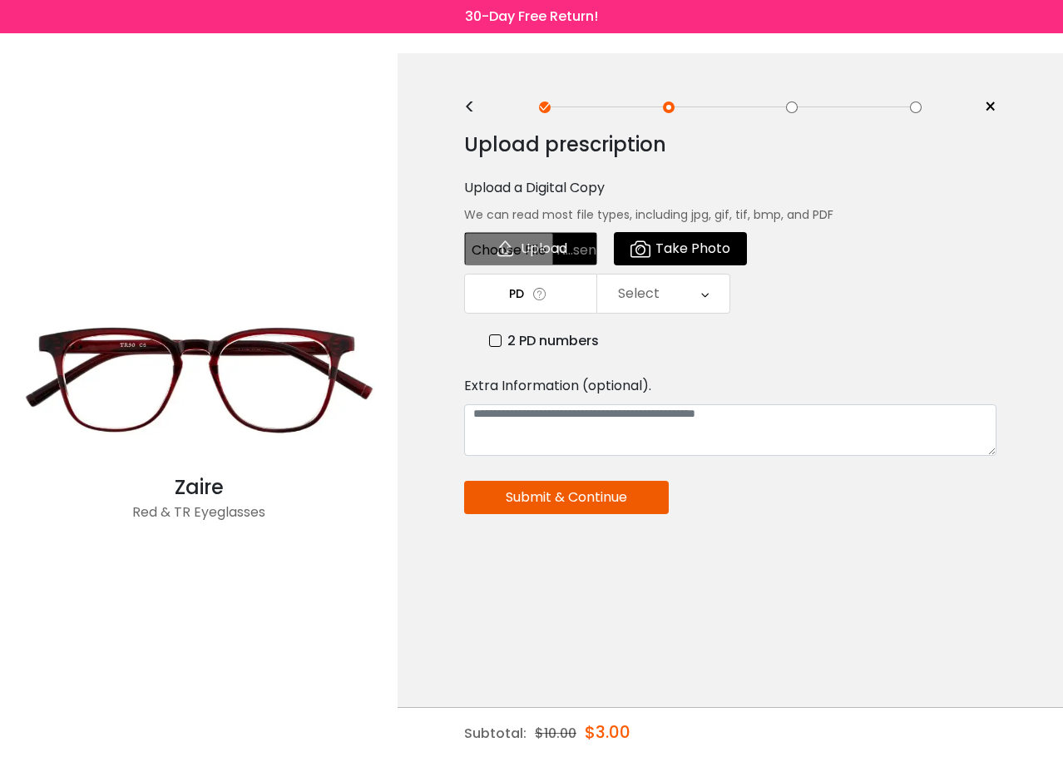
click at [542, 252] on input "file" at bounding box center [530, 248] width 133 height 33
type input "**********"
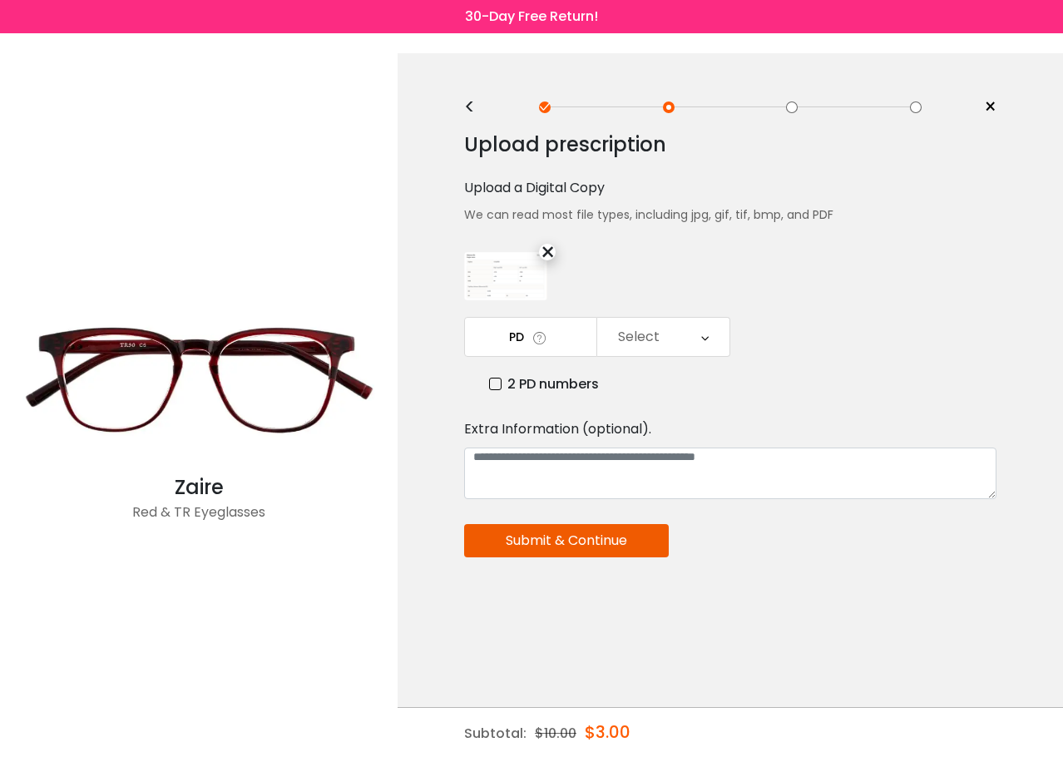
click at [545, 340] on icon at bounding box center [539, 337] width 17 height 17
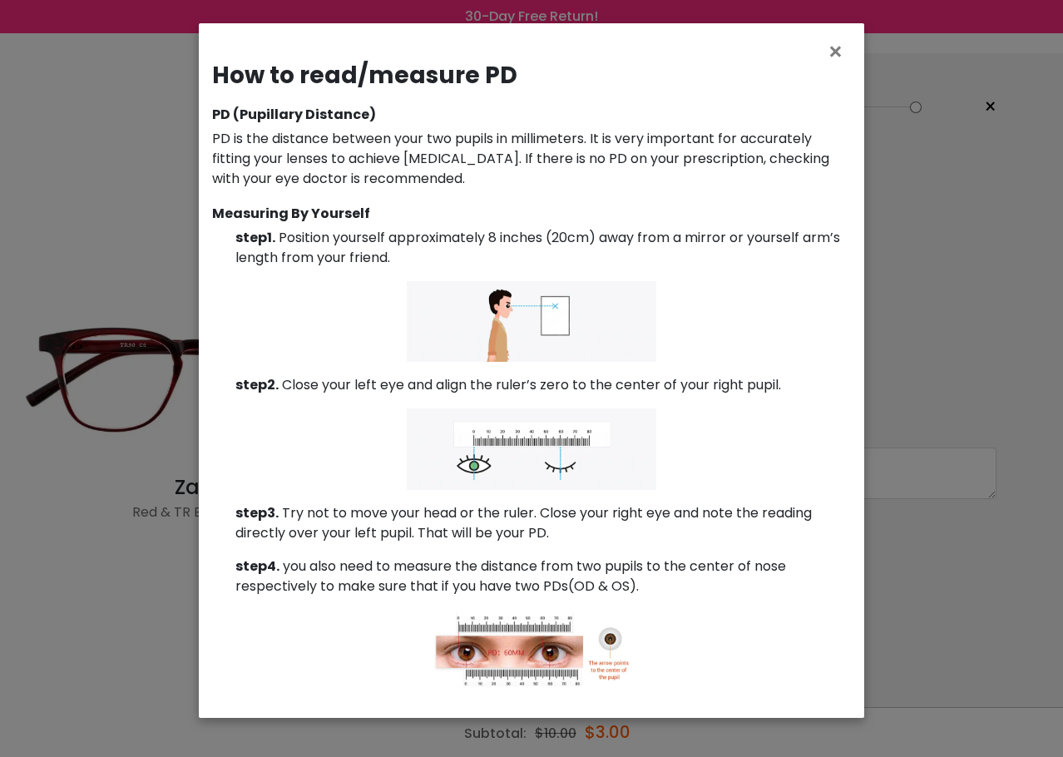
click at [820, 67] on h3 "How to read/measure PD" at bounding box center [531, 76] width 639 height 28
click at [840, 53] on span "×" at bounding box center [838, 52] width 24 height 36
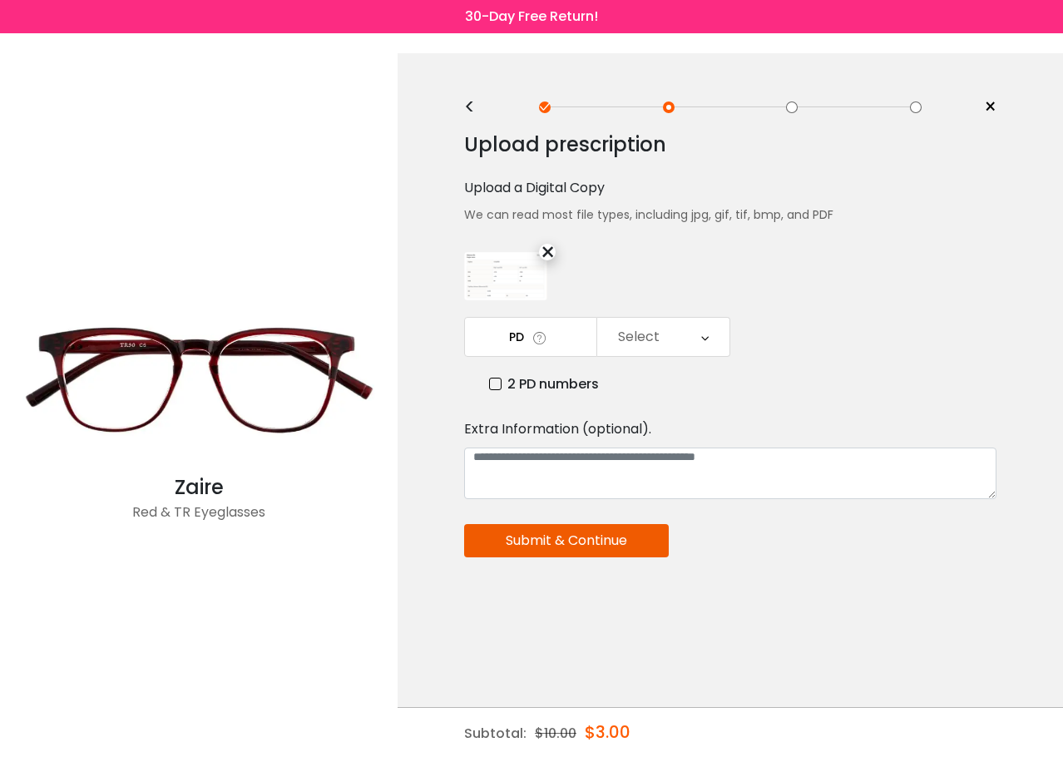
click at [500, 389] on label "2 PD numbers" at bounding box center [544, 383] width 110 height 21
click at [671, 336] on div "Right PD" at bounding box center [663, 337] width 132 height 38
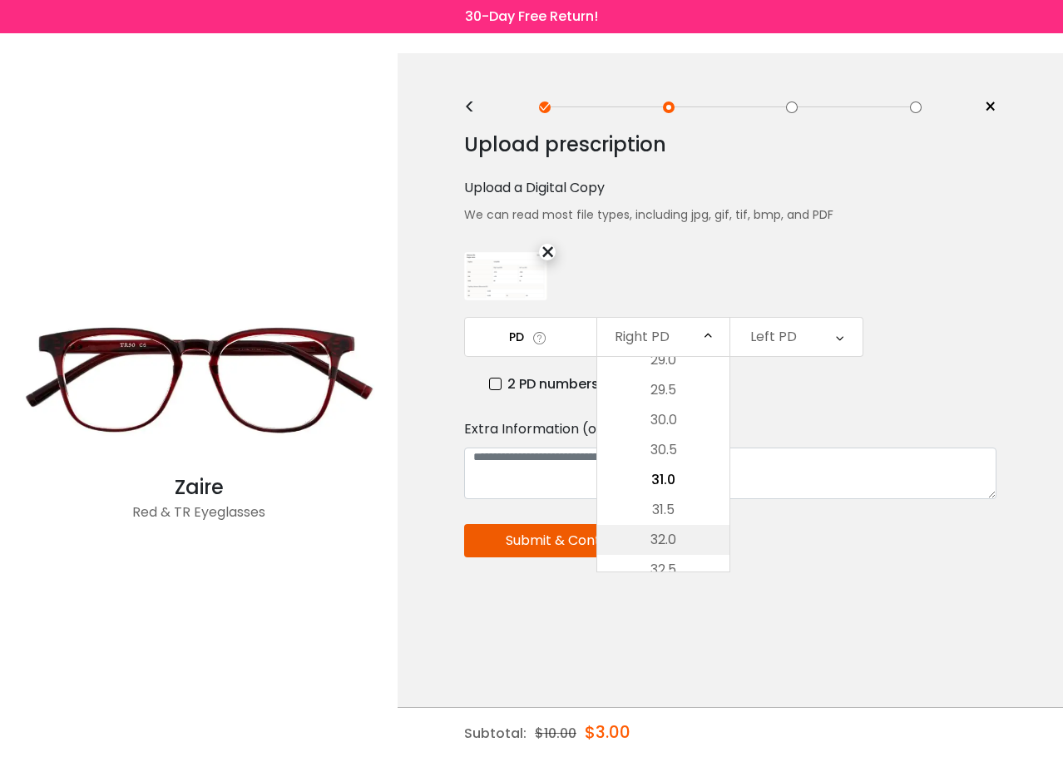
click at [694, 540] on li "32.0" at bounding box center [663, 540] width 132 height 30
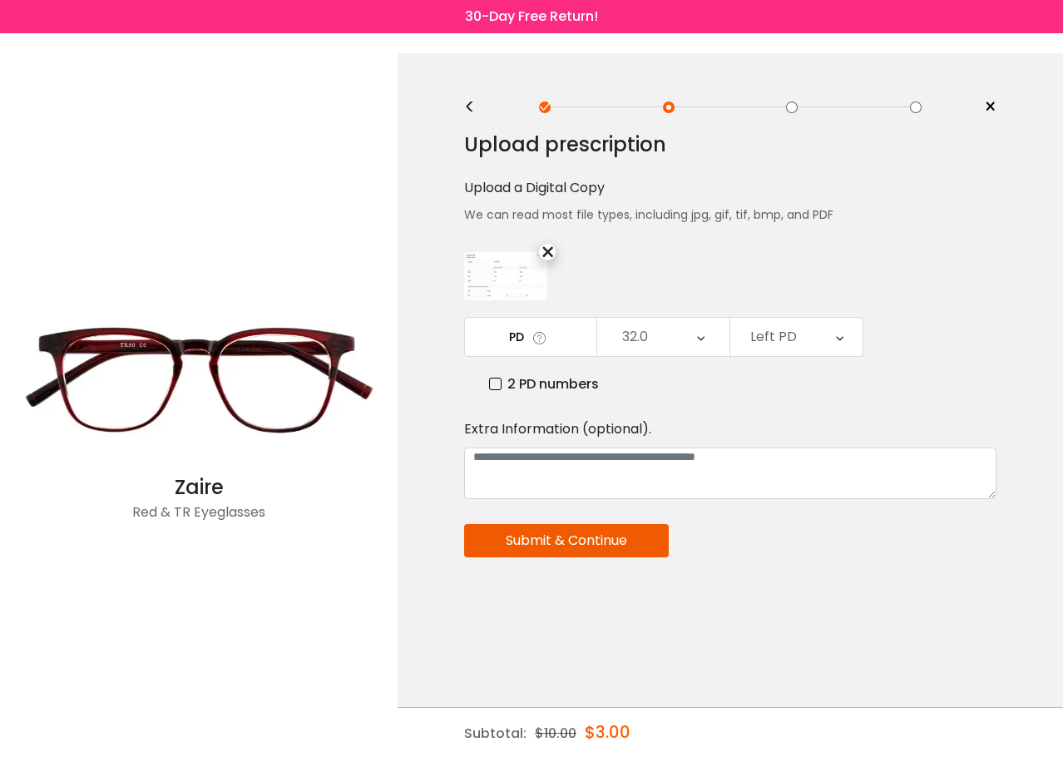
click at [844, 345] on div "Left PD" at bounding box center [796, 337] width 132 height 38
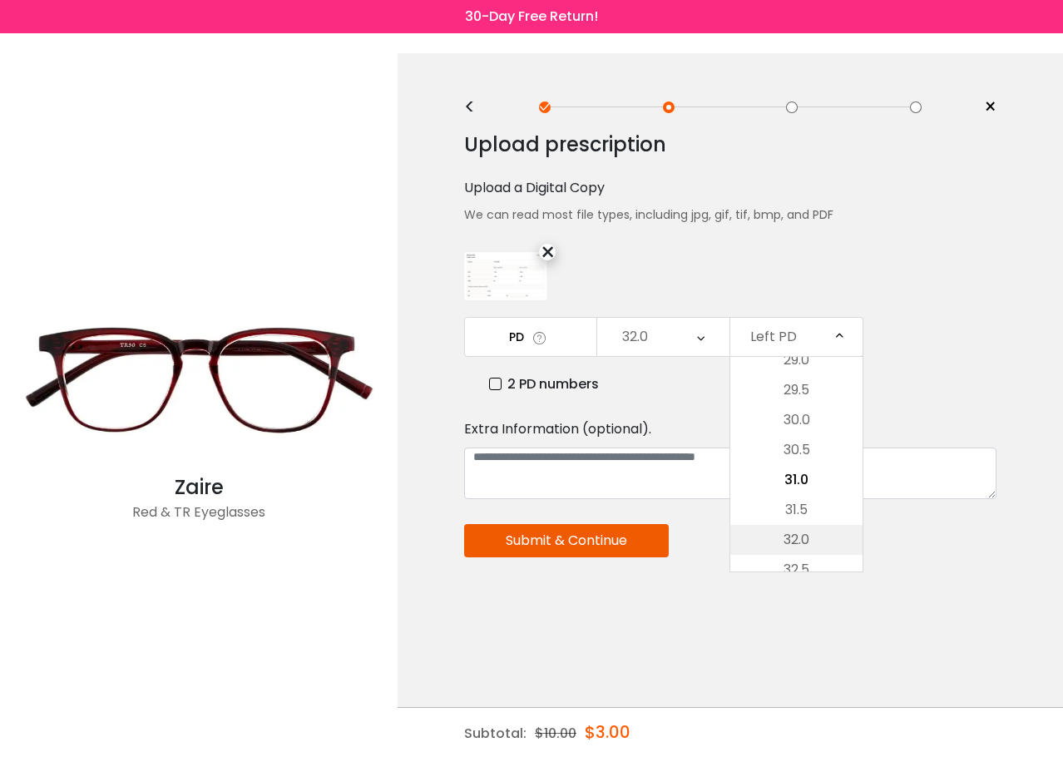
click at [821, 539] on li "32.0" at bounding box center [796, 540] width 132 height 30
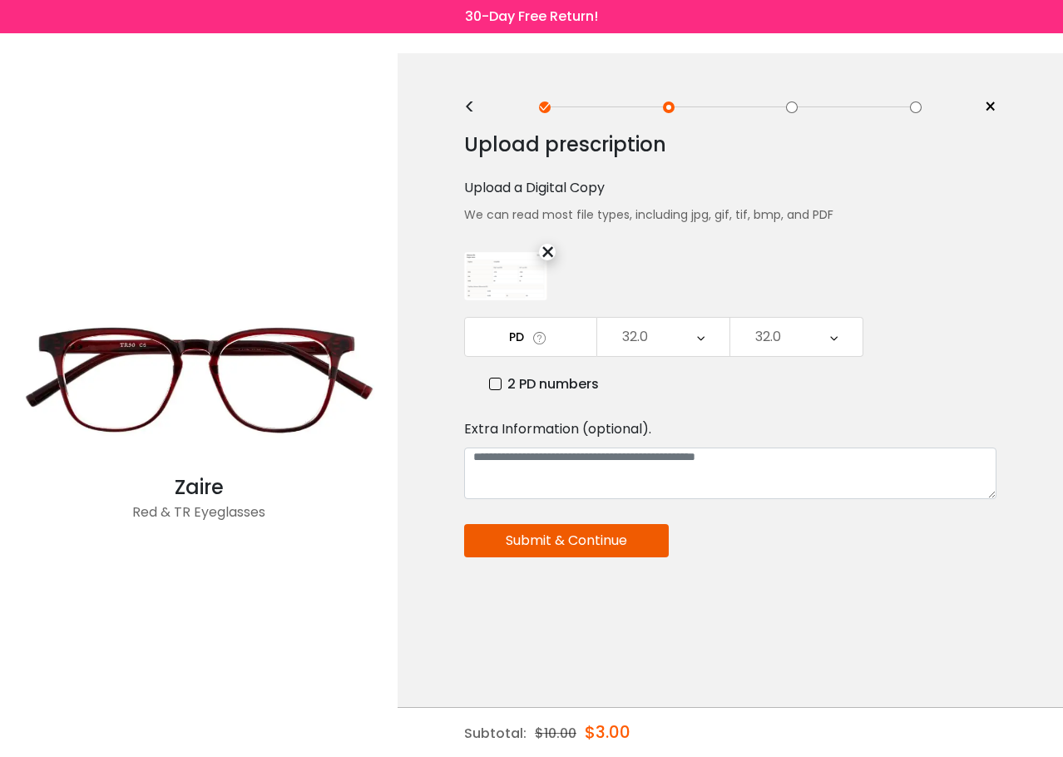
click at [613, 543] on button "Submit & Continue" at bounding box center [566, 540] width 205 height 33
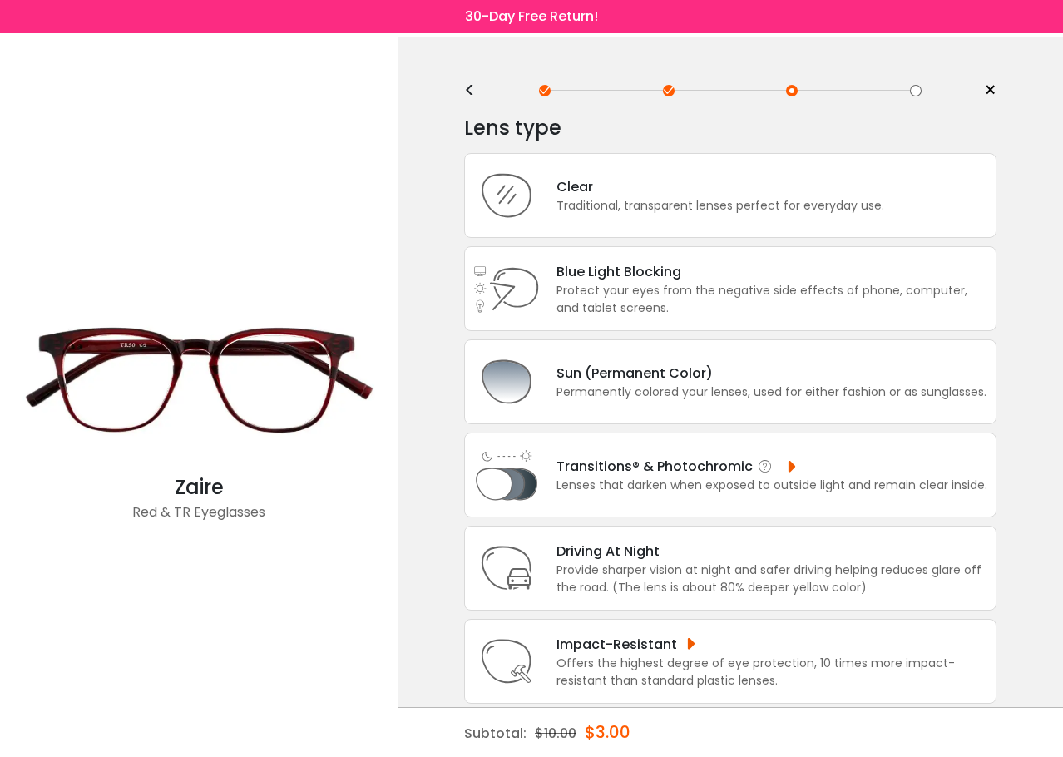
scroll to position [30, 0]
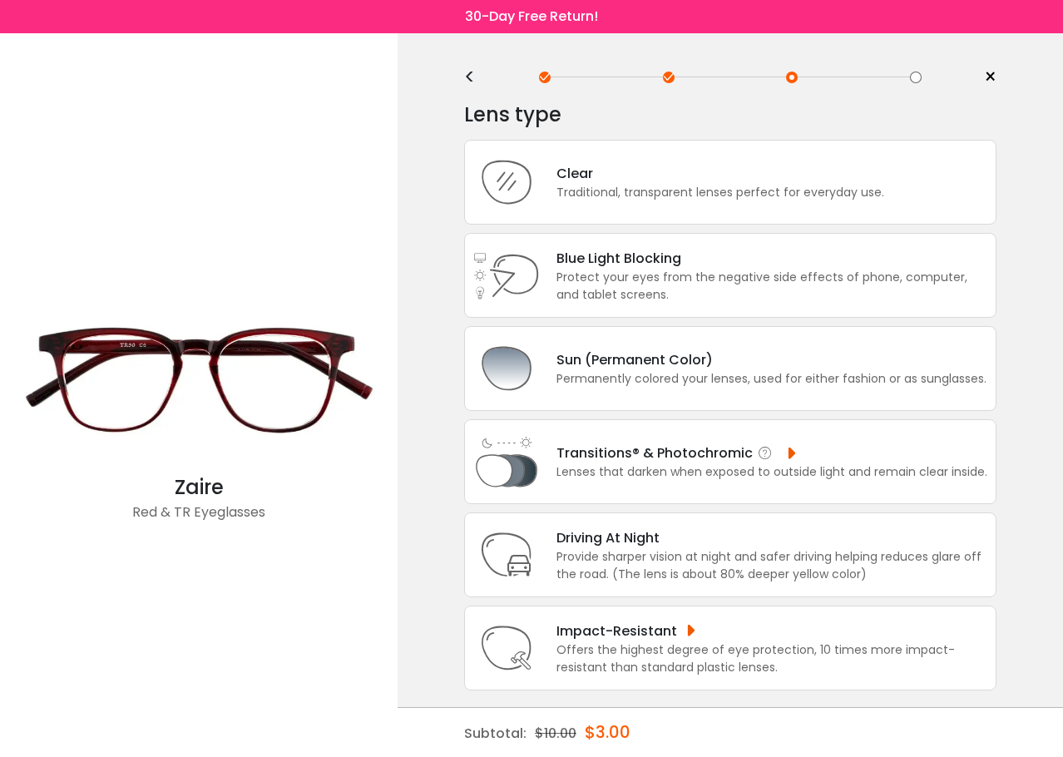
click at [696, 442] on div "Transitions® & Photochromic Lenses that darken when exposed to outside light an…" at bounding box center [730, 461] width 532 height 85
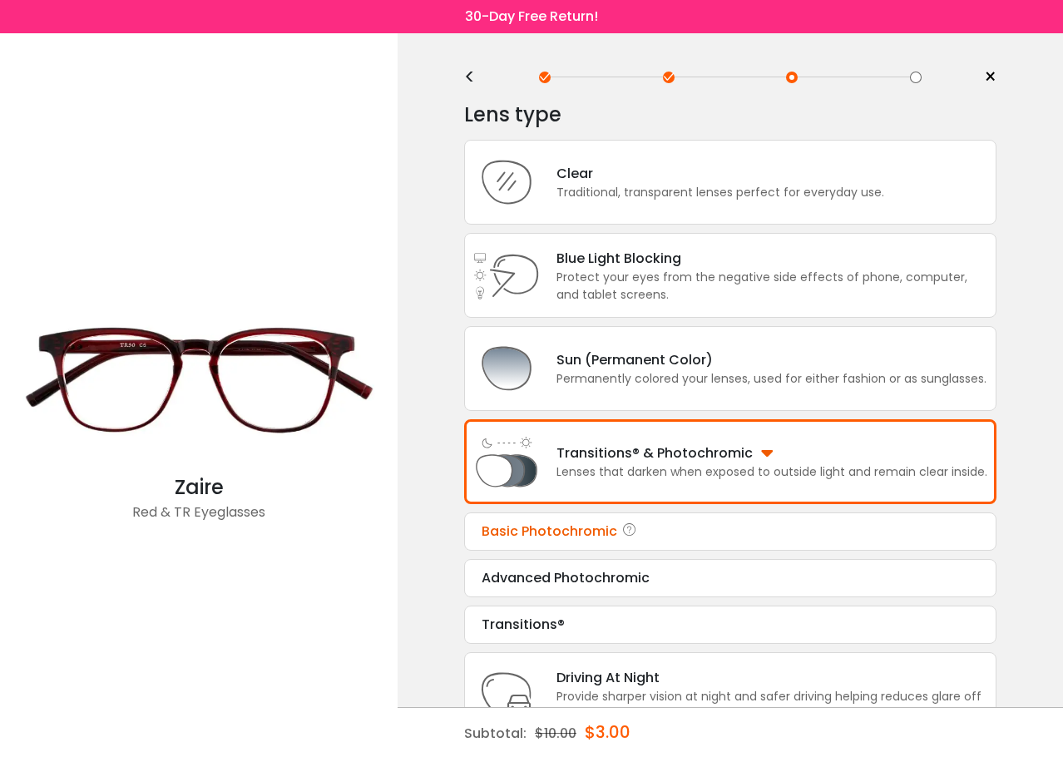
click at [676, 526] on div "Basic Photochromic" at bounding box center [729, 531] width 497 height 20
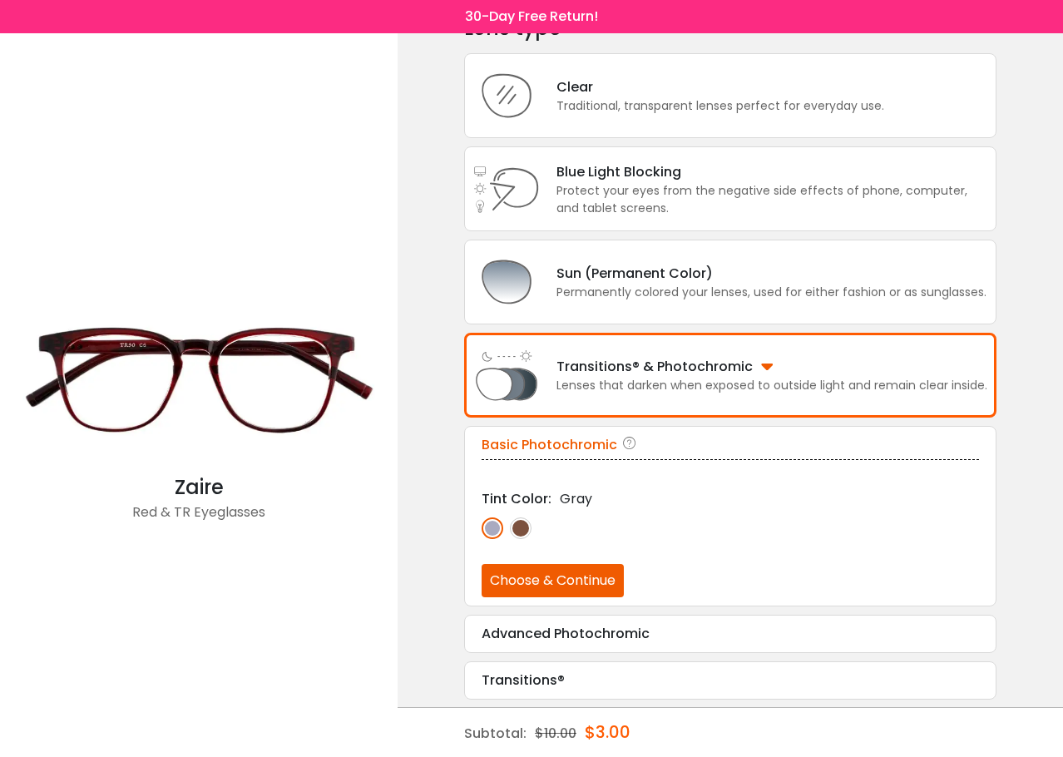
scroll to position [118, 0]
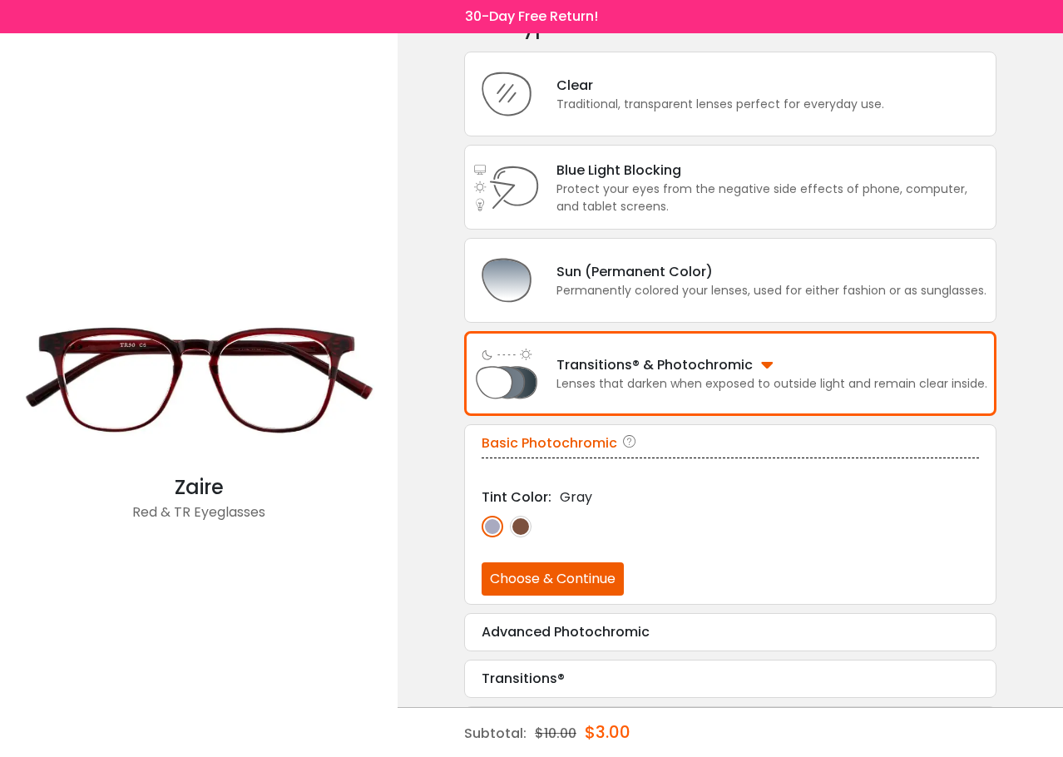
click at [576, 566] on button "Choose & Continue" at bounding box center [552, 578] width 142 height 33
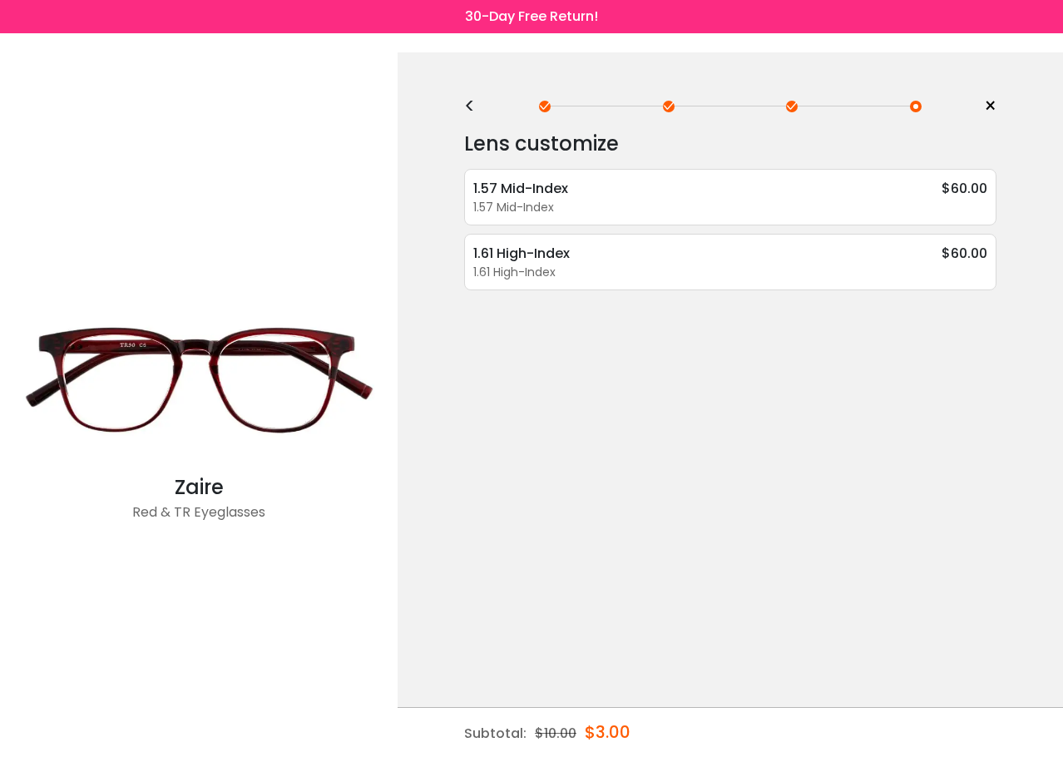
scroll to position [0, 0]
click at [729, 210] on div "1.57 Mid-Index" at bounding box center [730, 208] width 514 height 17
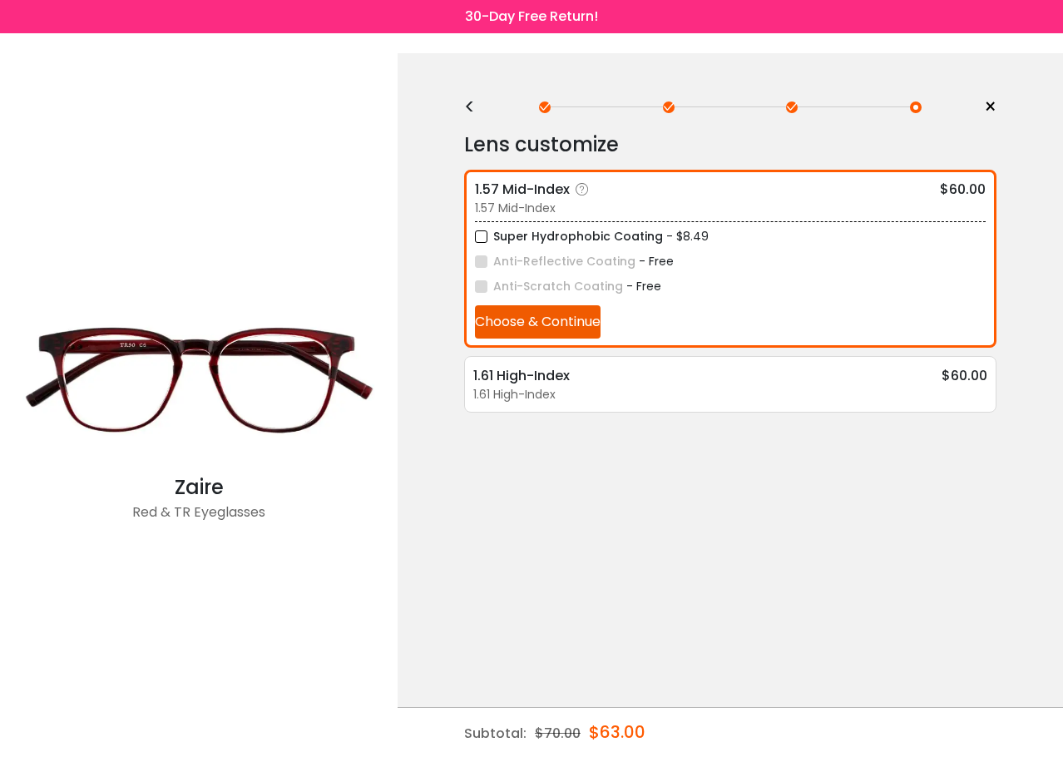
click at [563, 317] on button "Choose & Continue" at bounding box center [538, 321] width 126 height 33
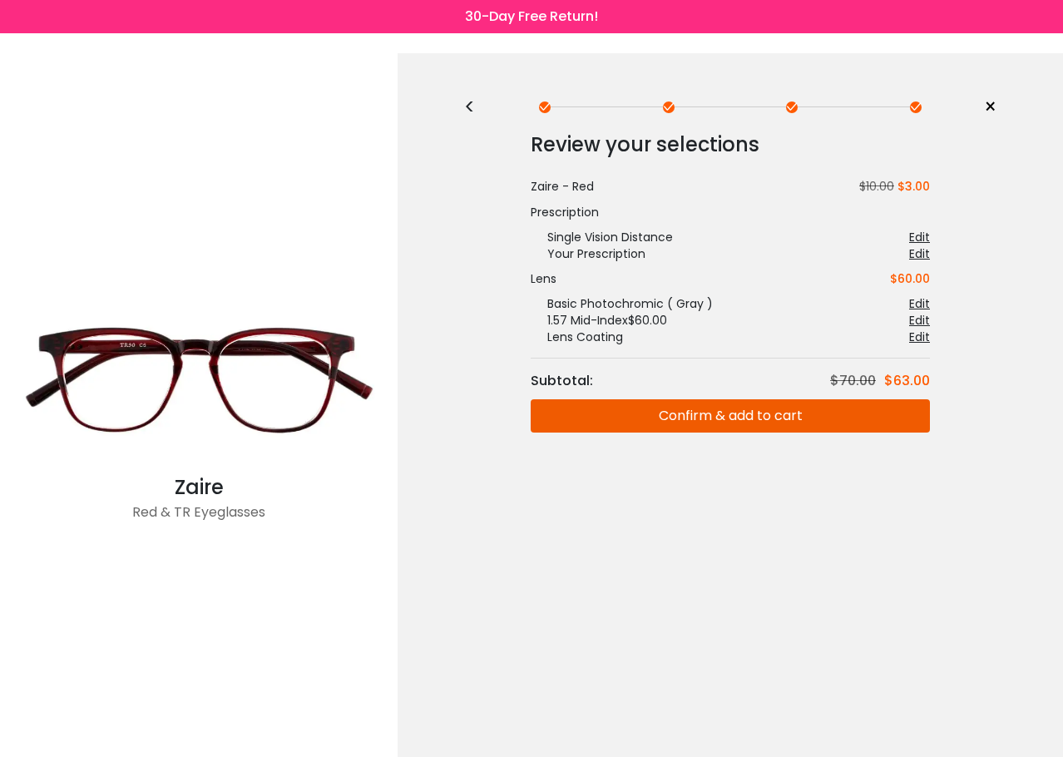
click at [643, 428] on button "Confirm & add to cart" at bounding box center [729, 415] width 399 height 33
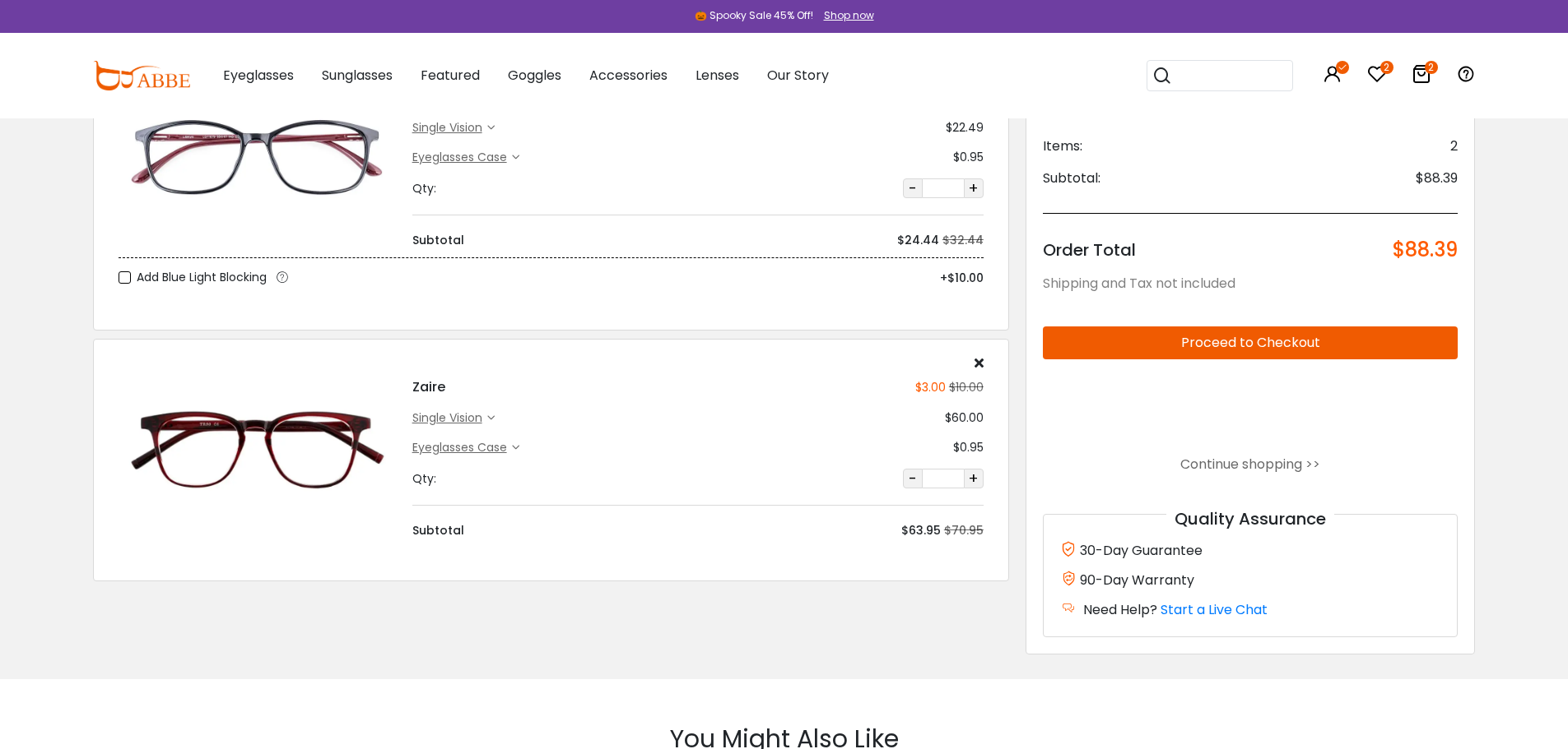
scroll to position [246, 0]
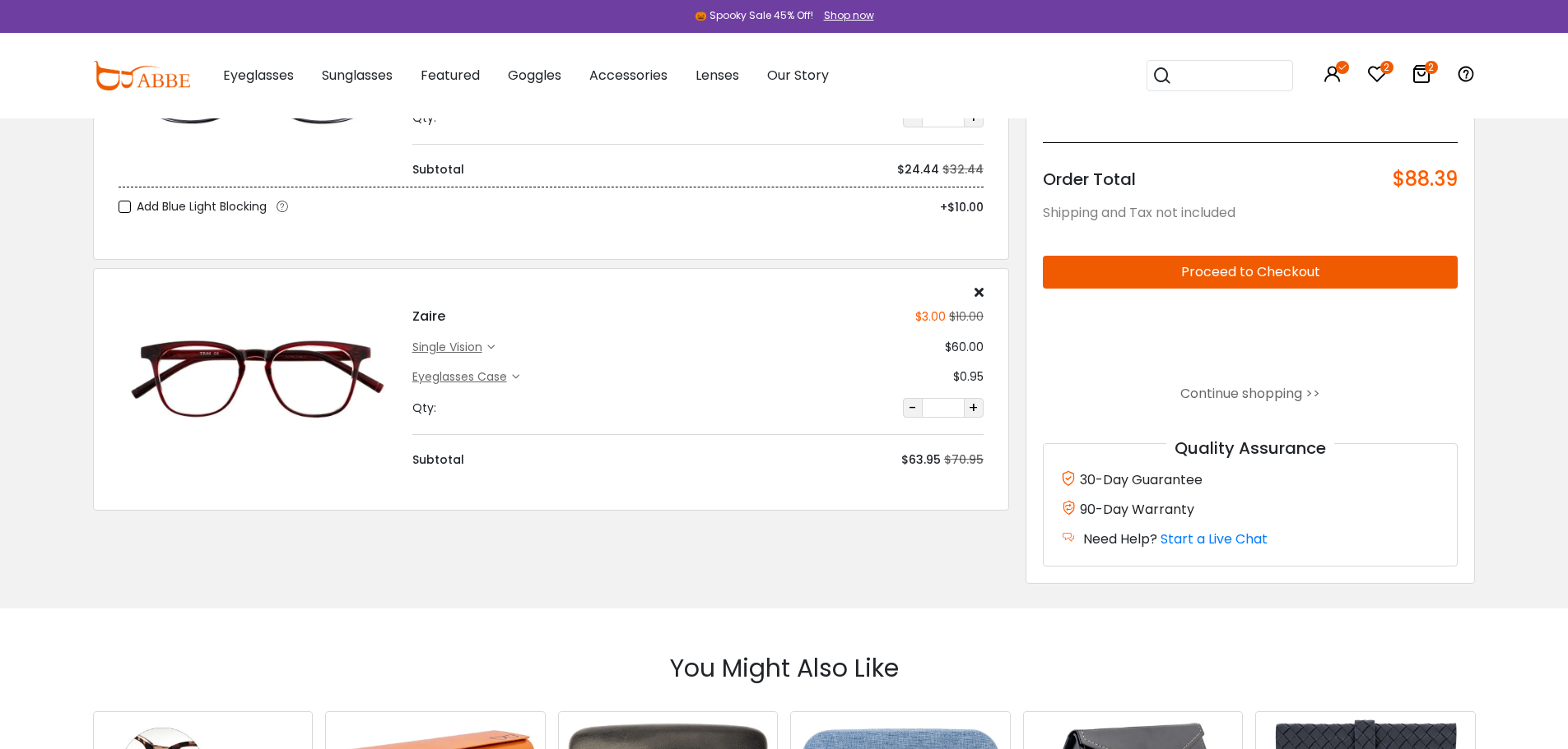
click at [500, 373] on div "Eyeglasses Case" at bounding box center [462, 377] width 100 height 17
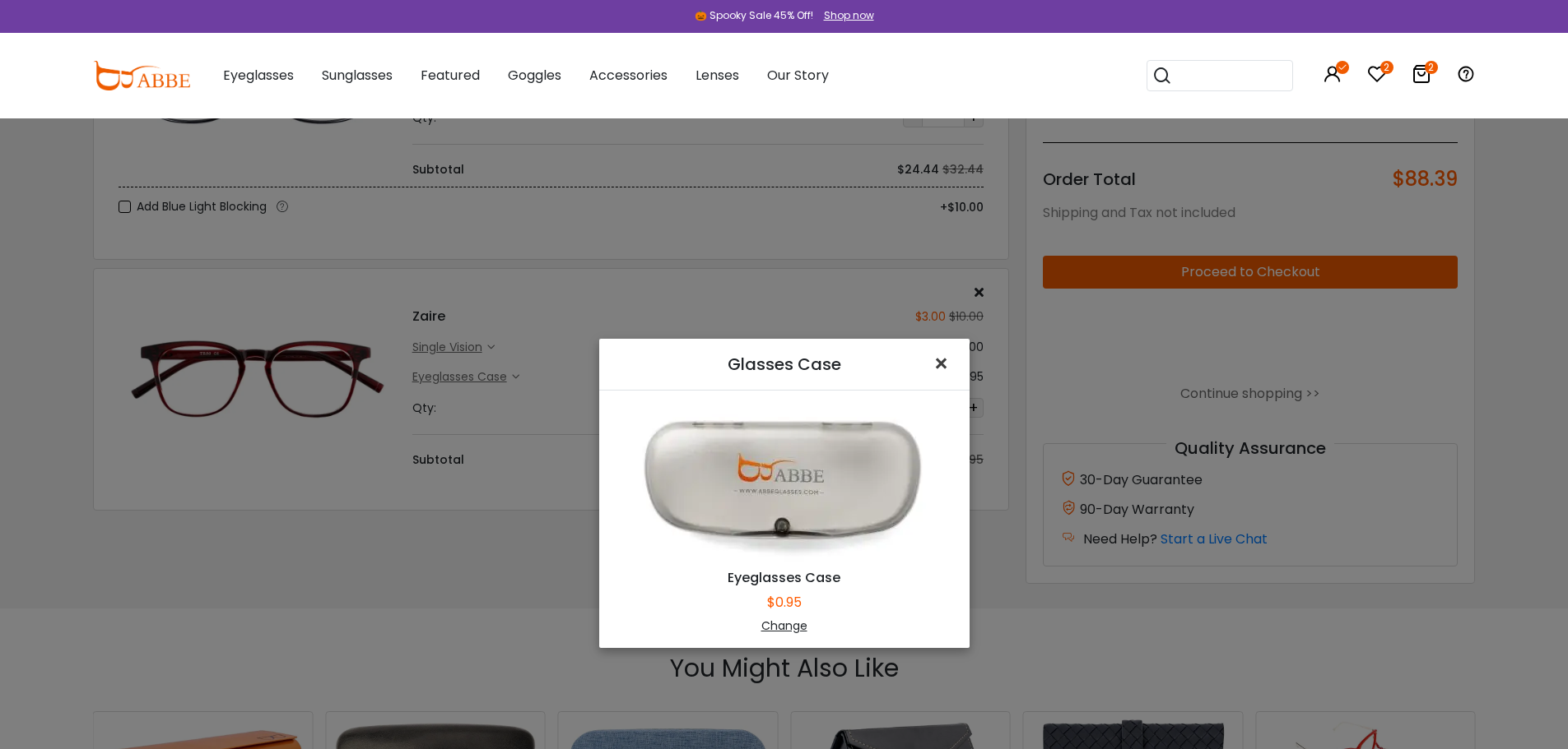
click at [938, 365] on span "×" at bounding box center [944, 364] width 24 height 36
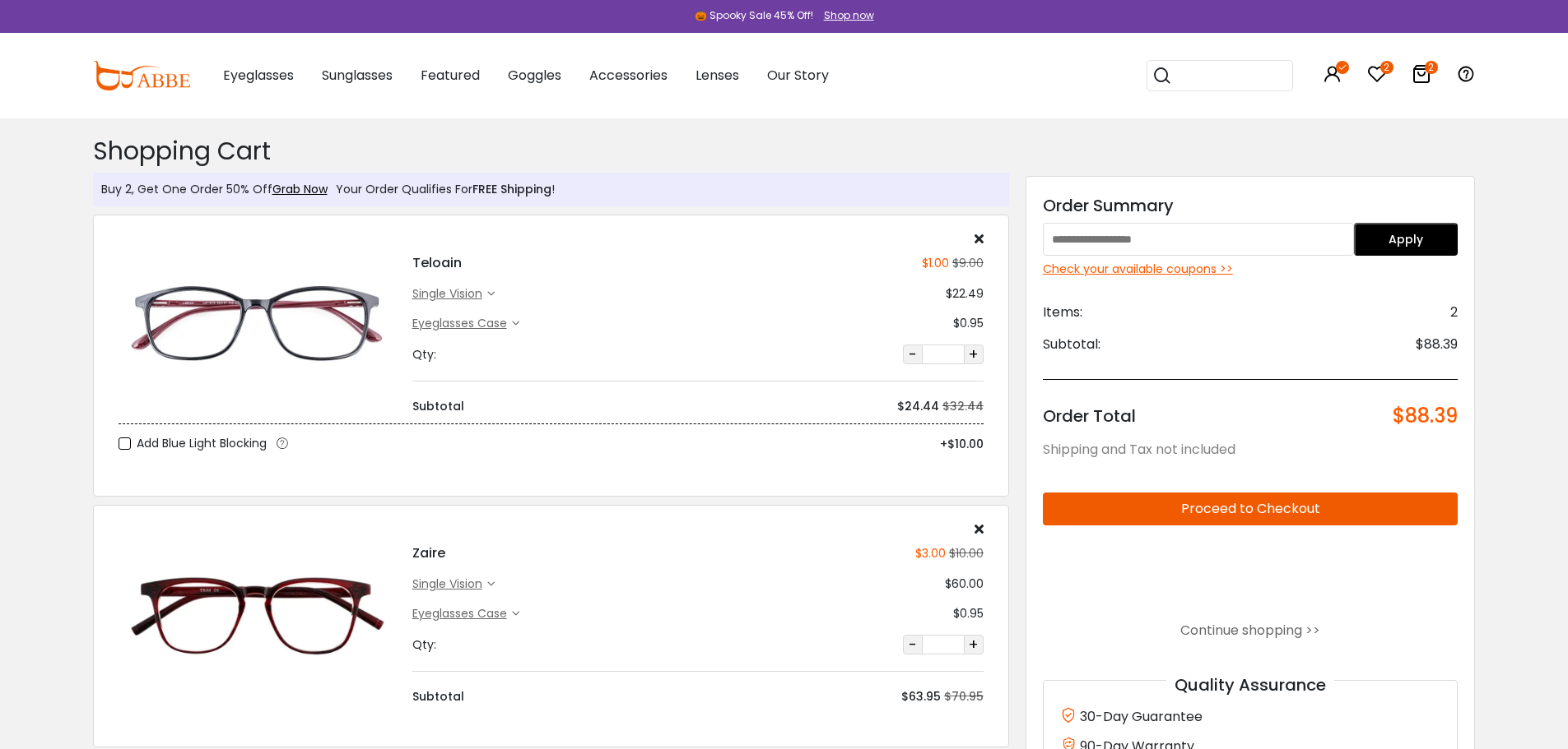
scroll to position [0, 0]
